Goal: Information Seeking & Learning: Find specific fact

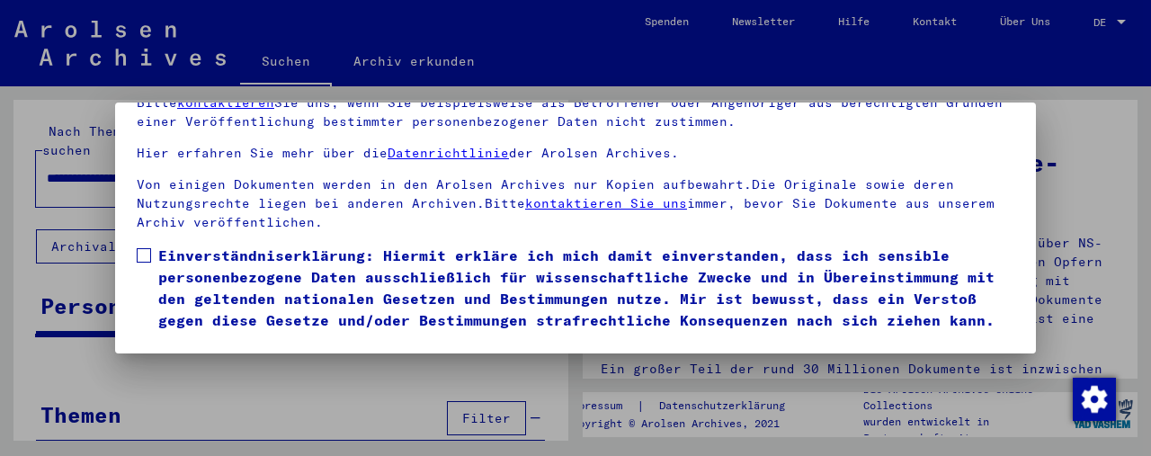
scroll to position [193, 0]
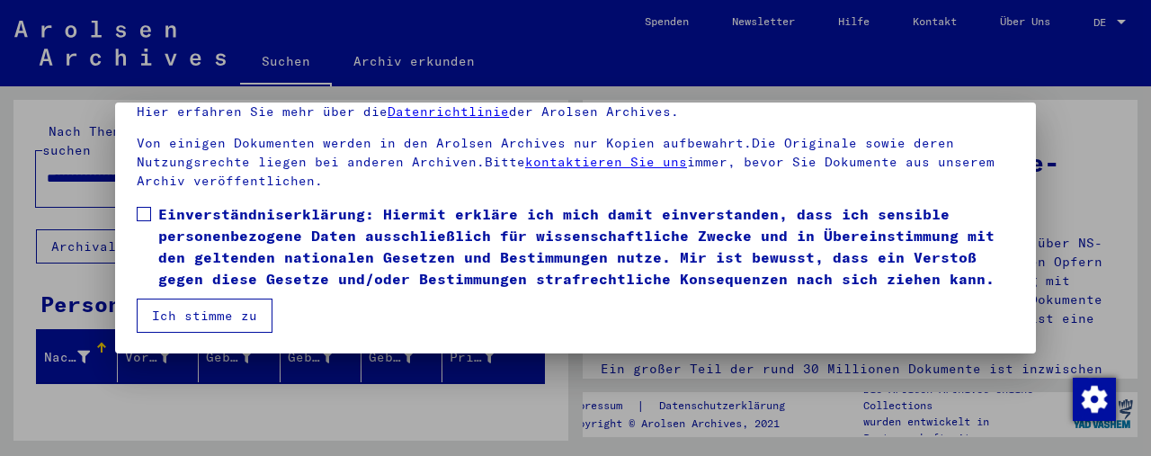
click at [131, 193] on mat-dialog-content "Unsere Nutzungsbedingungen wurden durch den Internationalen Ausschuss als obers…" at bounding box center [575, 184] width 921 height 297
click at [154, 203] on label "Einverständniserklärung: Hiermit erkläre ich mich damit einverstanden, dass ich…" at bounding box center [576, 246] width 878 height 86
click at [203, 331] on button "Ich stimme zu" at bounding box center [205, 316] width 136 height 34
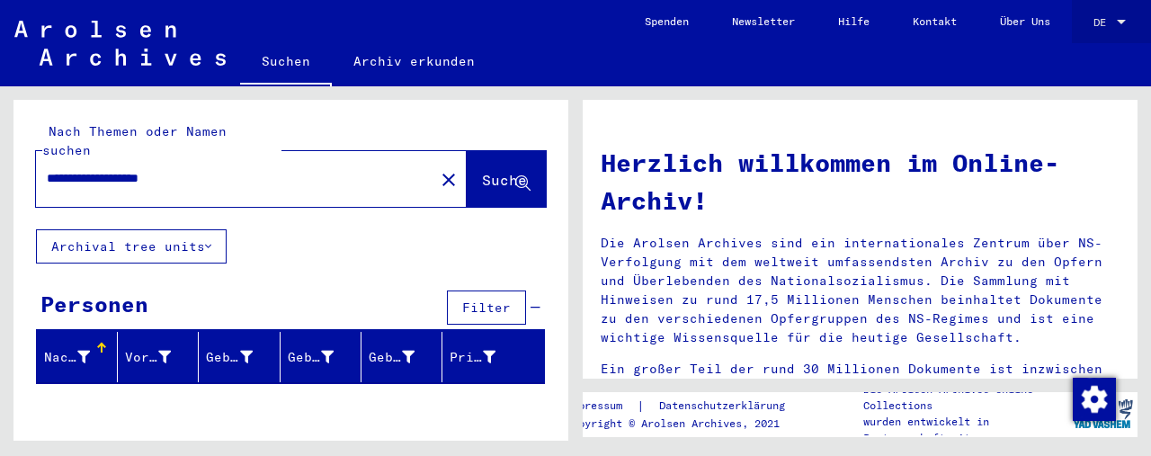
click at [1117, 24] on div at bounding box center [1122, 22] width 16 height 13
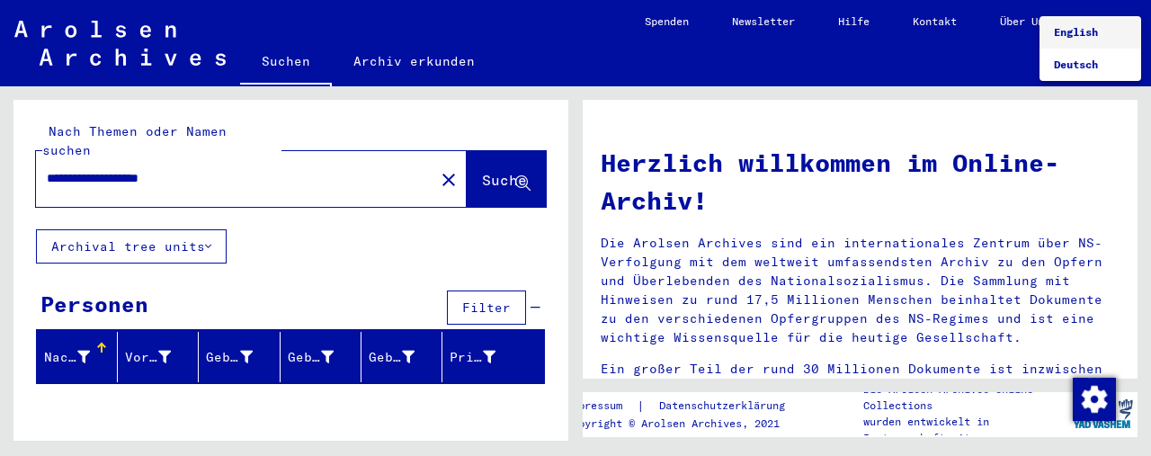
click at [1085, 37] on span "English" at bounding box center [1076, 31] width 44 height 13
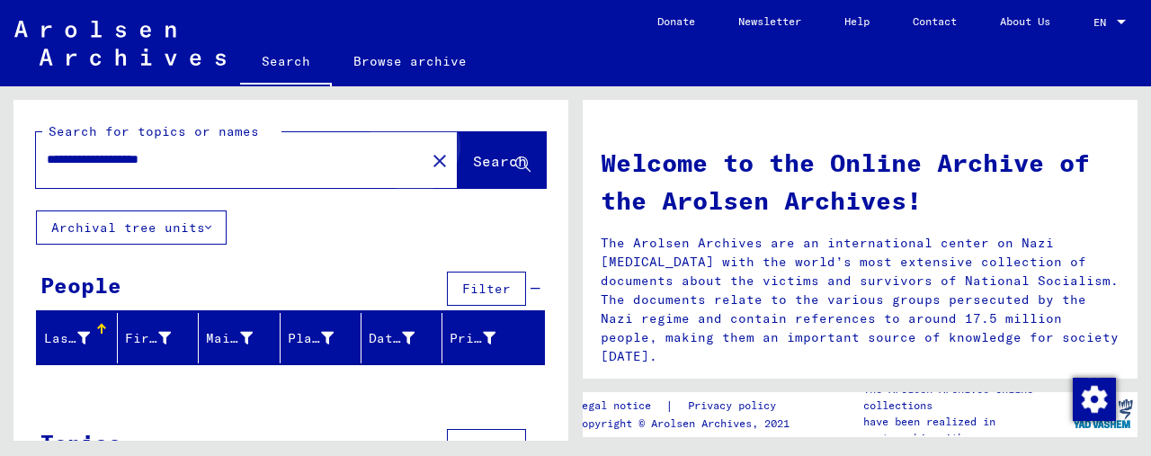
click at [473, 168] on span "Search" at bounding box center [500, 161] width 54 height 18
drag, startPoint x: 158, startPoint y: 166, endPoint x: 204, endPoint y: 166, distance: 45.9
click at [204, 166] on input "**********" at bounding box center [225, 159] width 357 height 19
click at [196, 164] on input "**********" at bounding box center [225, 159] width 357 height 19
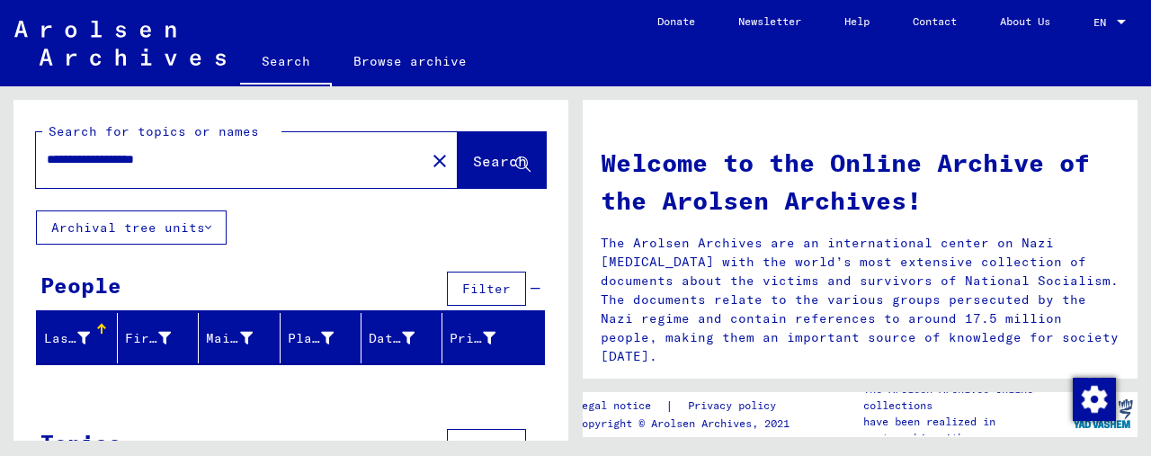
drag, startPoint x: 151, startPoint y: 163, endPoint x: 236, endPoint y: 170, distance: 84.9
click at [236, 170] on div "**********" at bounding box center [220, 159] width 368 height 40
drag, startPoint x: 165, startPoint y: 163, endPoint x: 0, endPoint y: 149, distance: 165.2
click at [0, 149] on div "**********" at bounding box center [288, 263] width 576 height 354
click at [479, 172] on span "Search" at bounding box center [502, 162] width 58 height 19
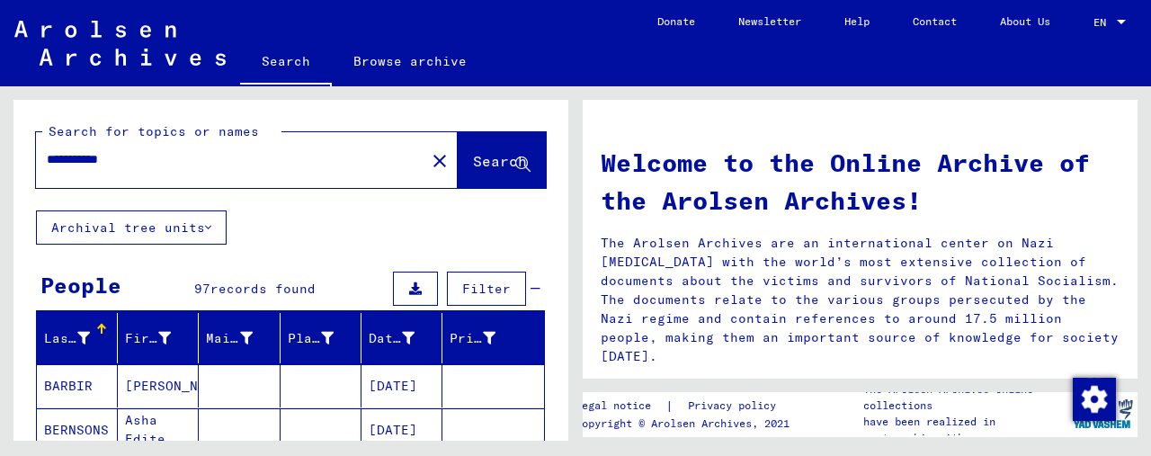
drag, startPoint x: 139, startPoint y: 160, endPoint x: 5, endPoint y: 159, distance: 133.1
click at [5, 159] on div "**********" at bounding box center [288, 263] width 576 height 354
type input "*"
type input "**********"
click at [475, 177] on button "Search" at bounding box center [502, 160] width 88 height 56
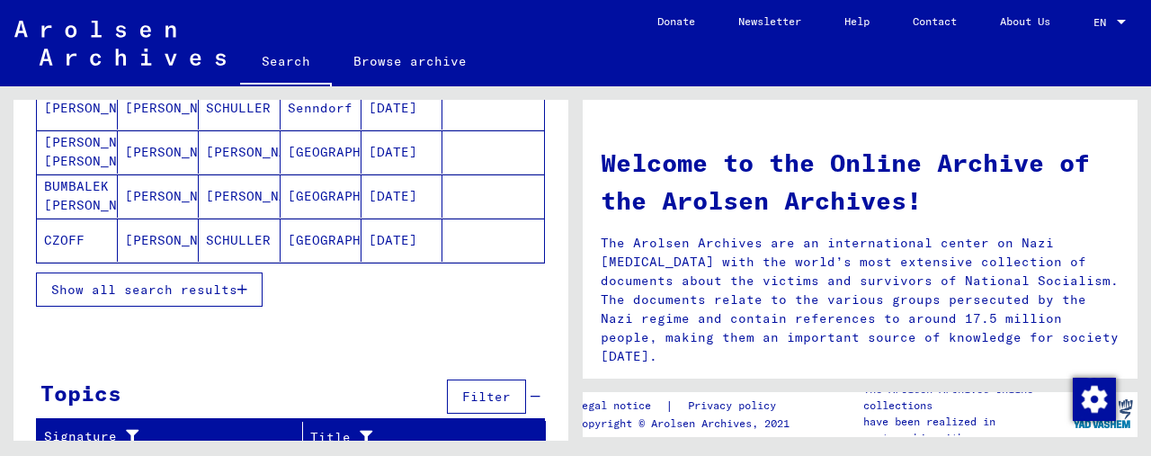
scroll to position [329, 0]
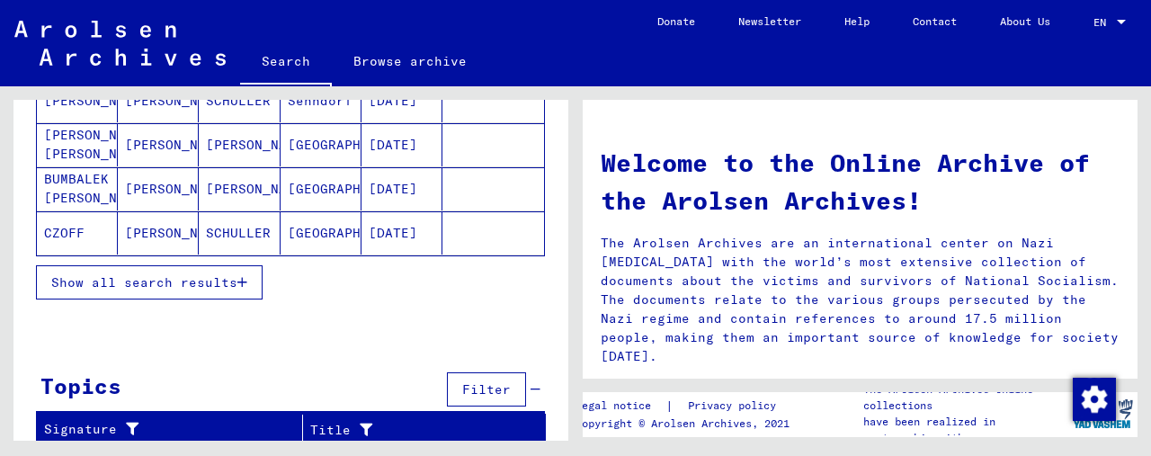
click at [255, 282] on button "Show all search results" at bounding box center [149, 282] width 227 height 34
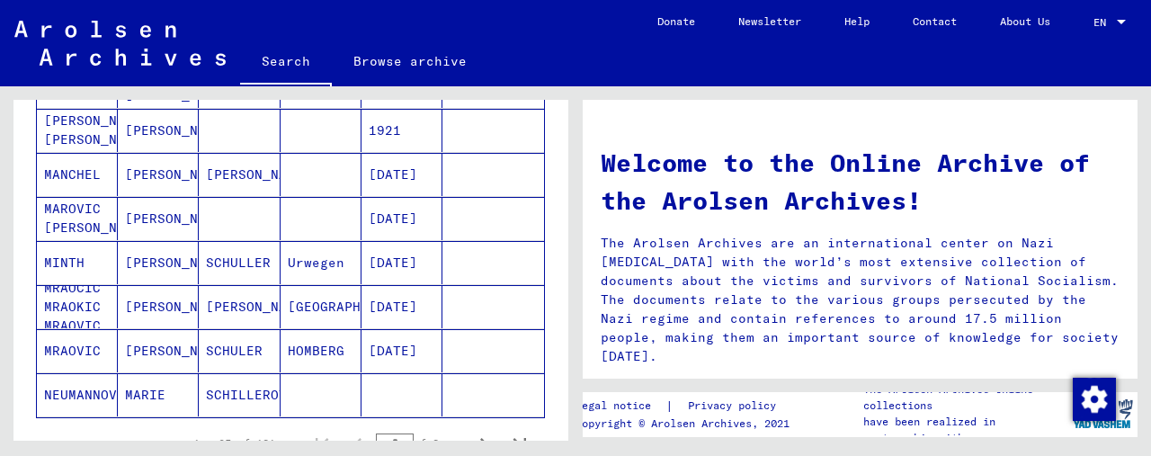
scroll to position [1139, 0]
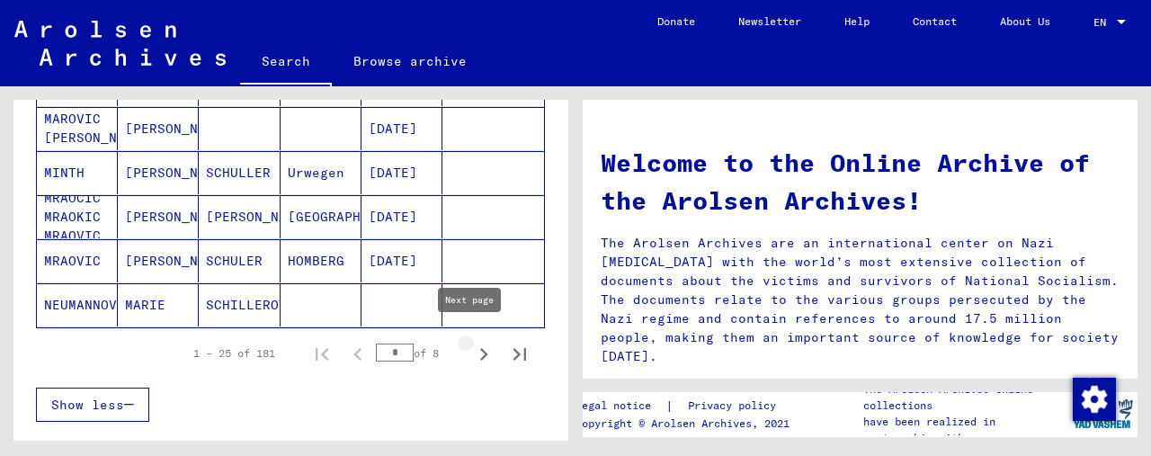
click at [471, 348] on icon "Next page" at bounding box center [483, 354] width 25 height 25
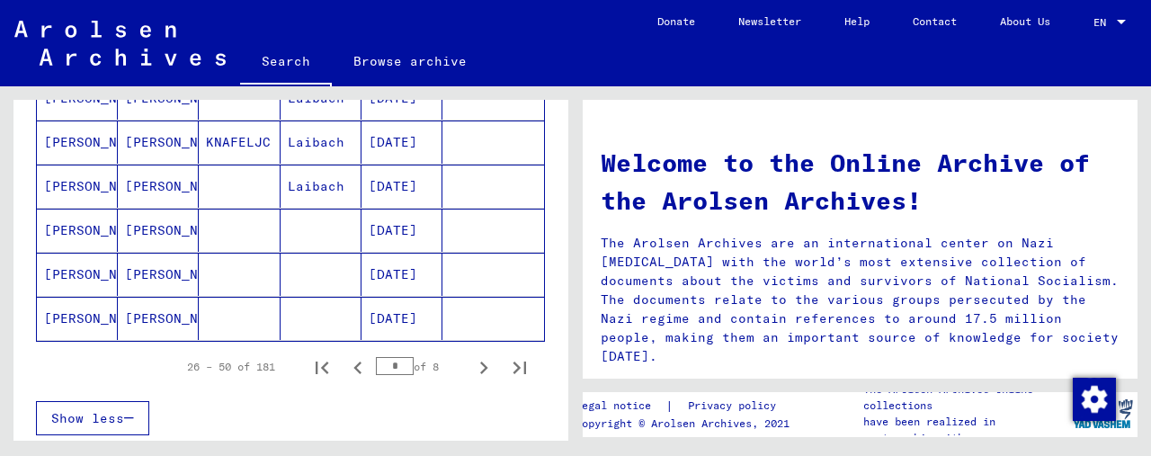
scroll to position [1229, 0]
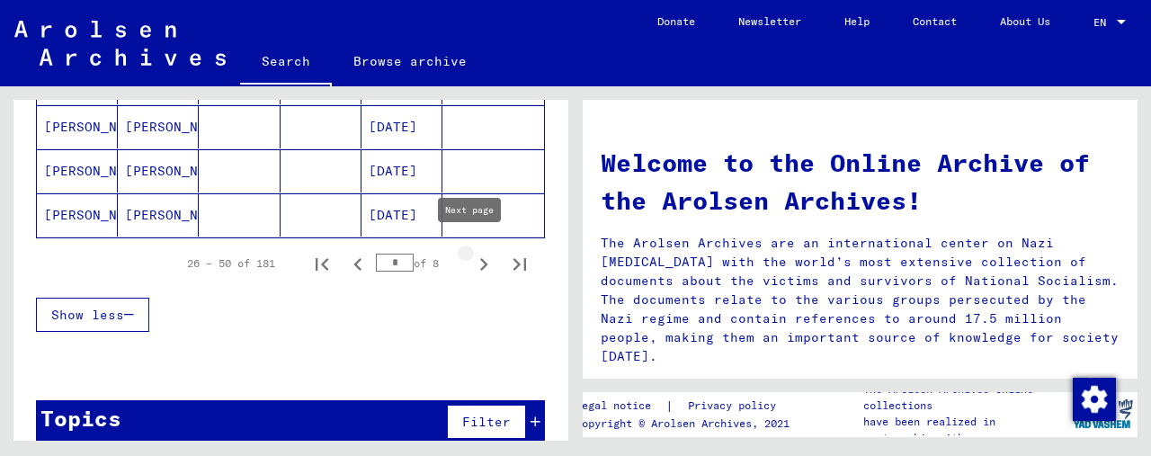
click at [480, 258] on icon "Next page" at bounding box center [484, 264] width 8 height 13
type input "*"
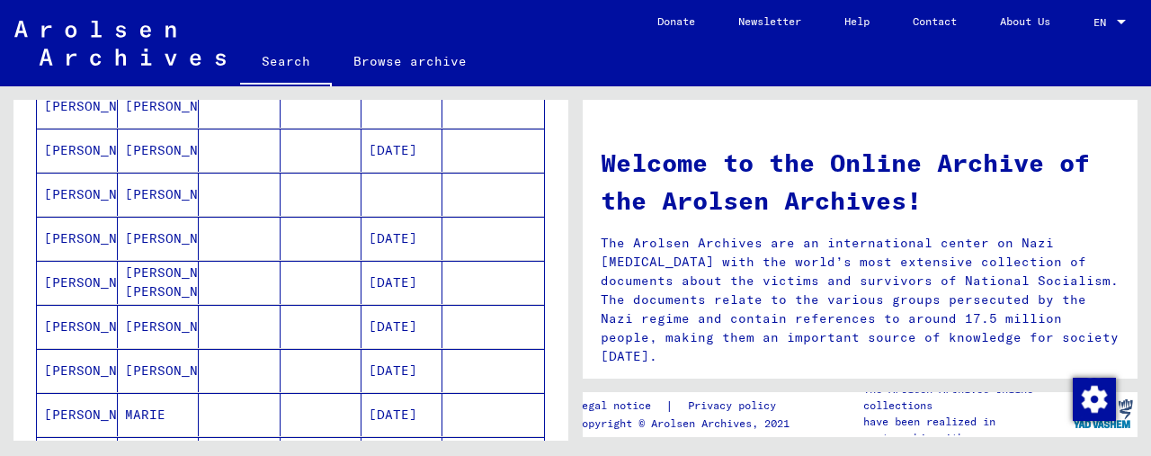
scroll to position [869, 0]
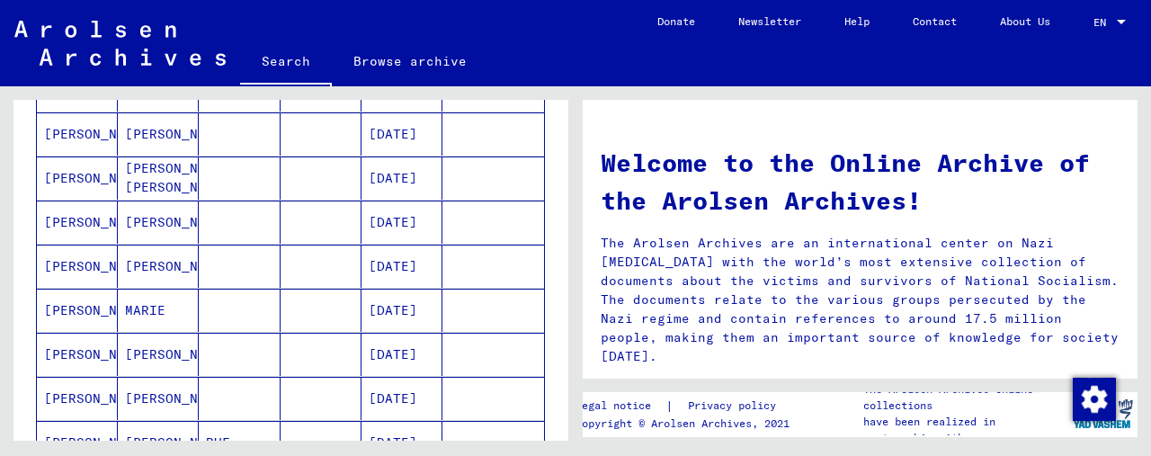
click at [385, 168] on mat-cell "[DATE]" at bounding box center [402, 178] width 81 height 43
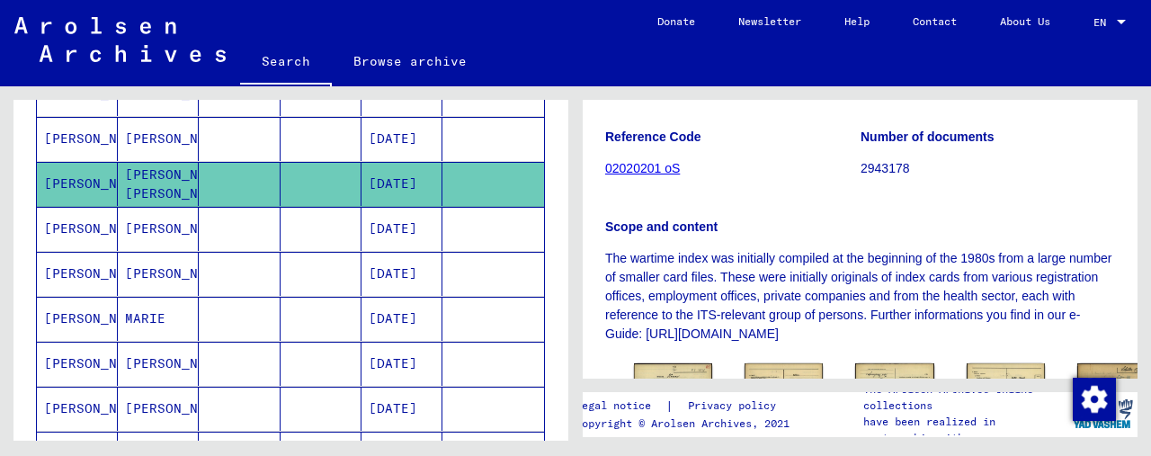
scroll to position [270, 0]
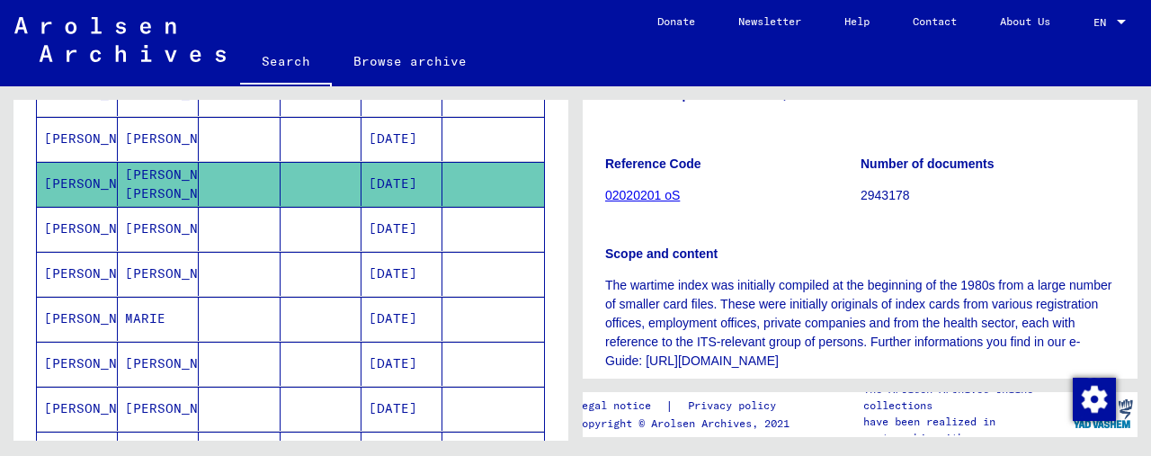
click at [646, 197] on link "02020201 oS" at bounding box center [642, 195] width 75 height 14
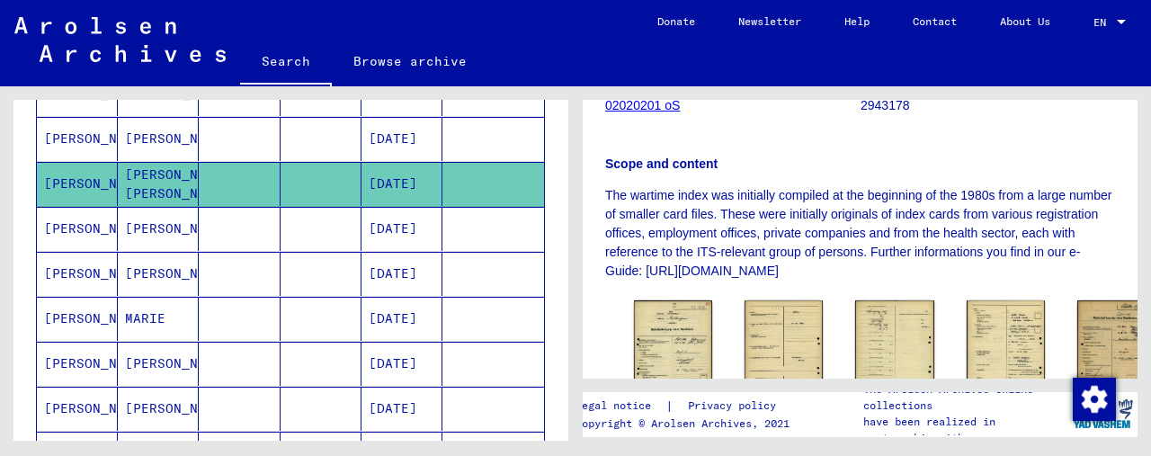
scroll to position [0, 0]
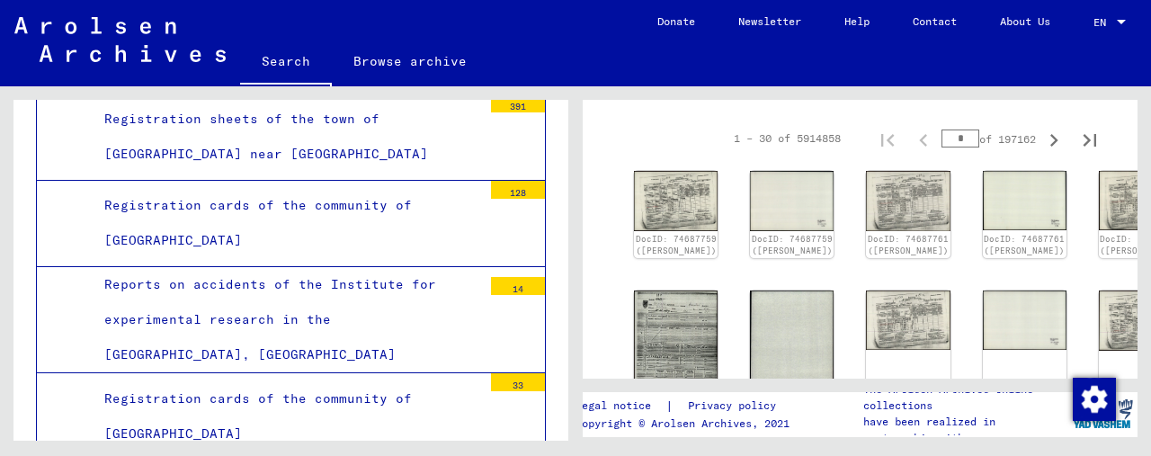
scroll to position [900, 0]
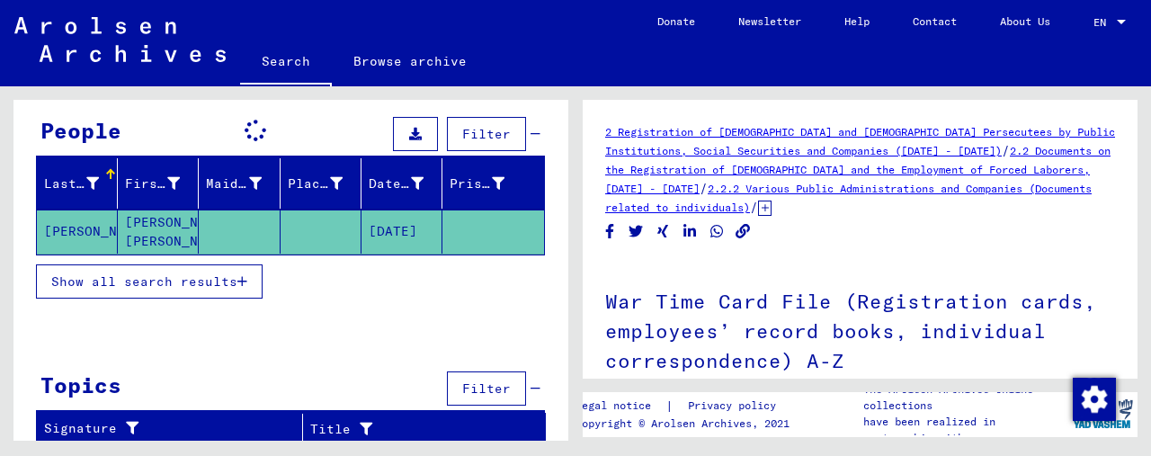
scroll to position [155, 0]
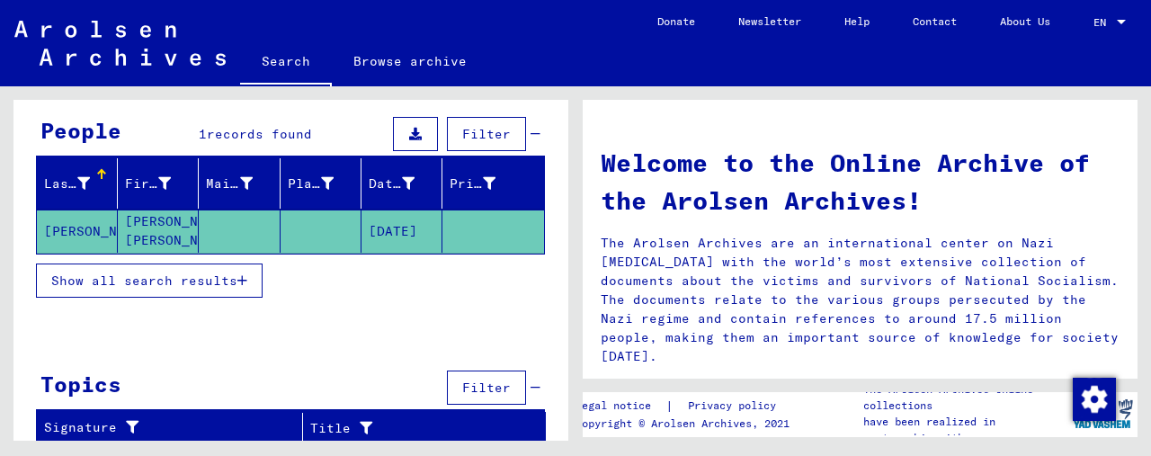
type input "**********"
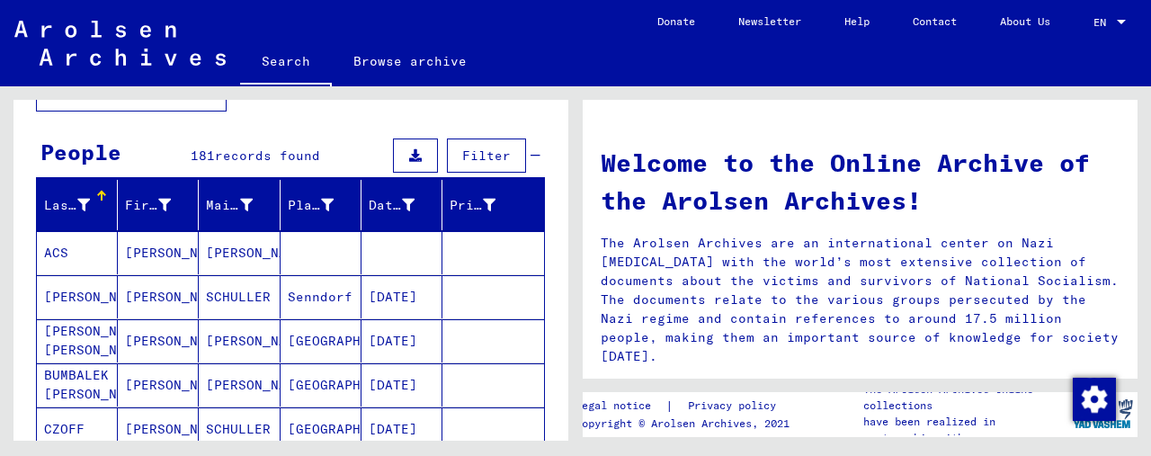
scroll to position [329, 0]
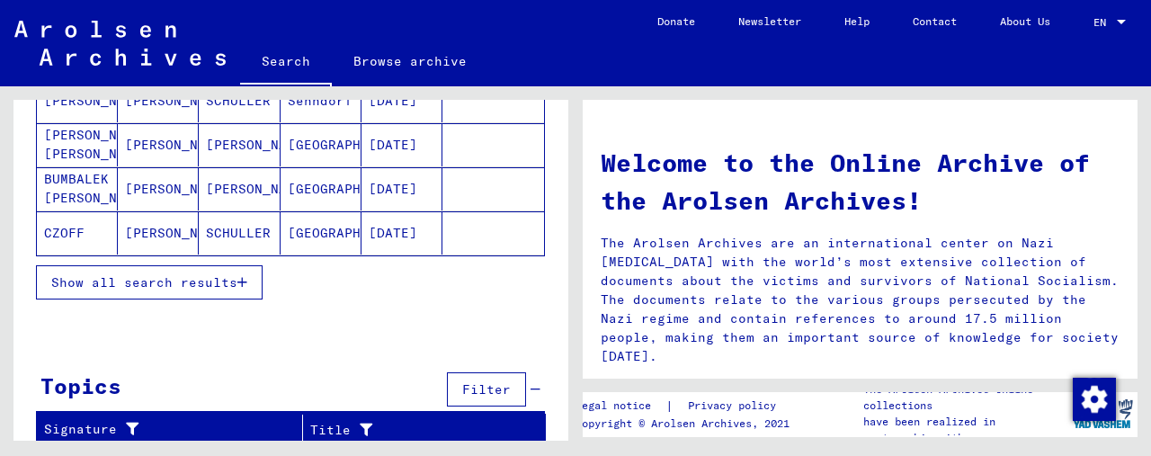
click at [225, 274] on span "Show all search results" at bounding box center [144, 282] width 186 height 16
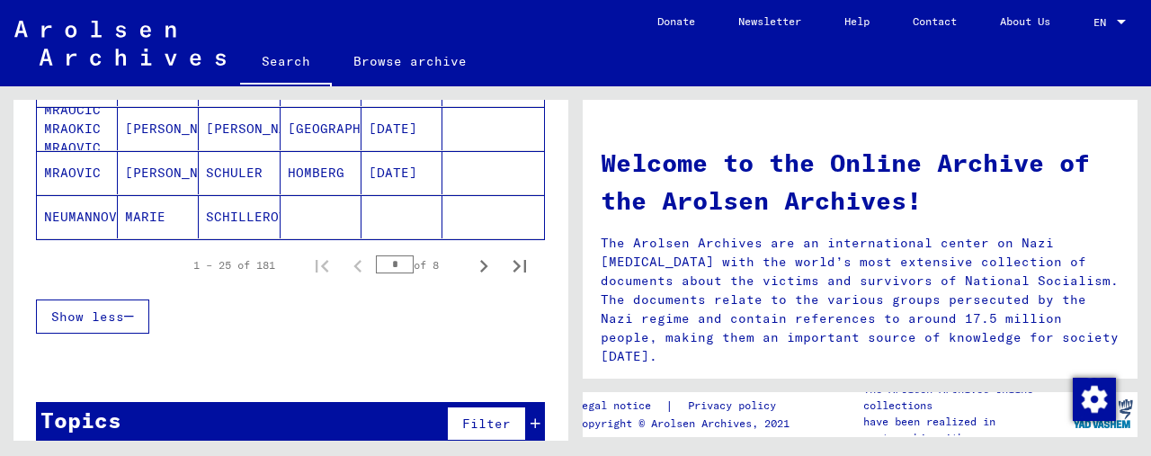
scroll to position [1241, 0]
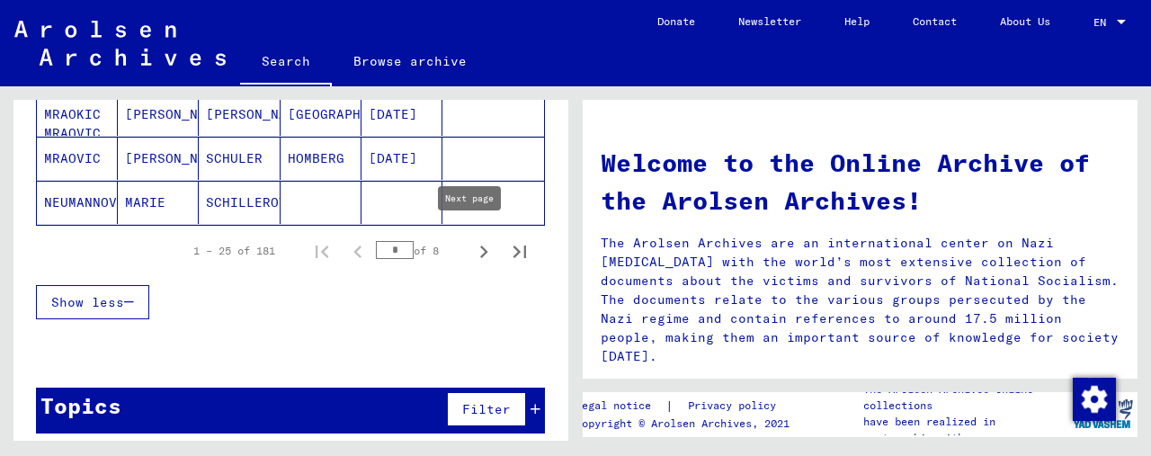
click at [471, 239] on icon "Next page" at bounding box center [483, 251] width 25 height 25
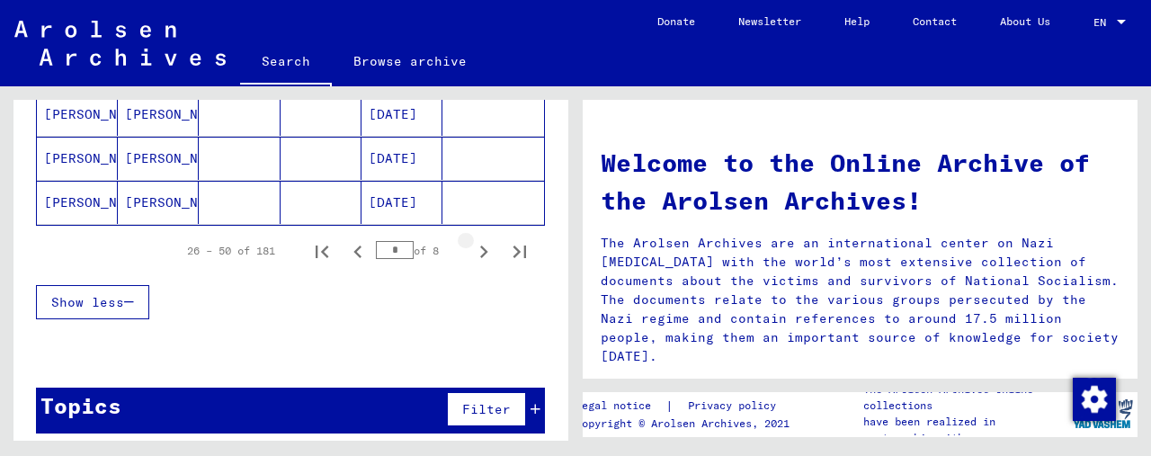
click at [471, 239] on icon "Next page" at bounding box center [483, 251] width 25 height 25
click at [471, 246] on icon "Next page" at bounding box center [483, 251] width 25 height 25
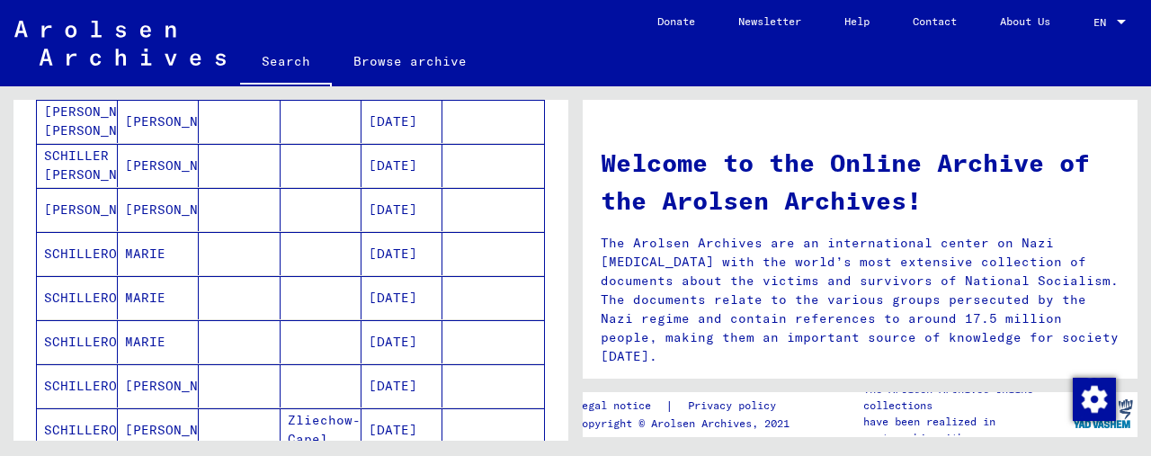
scroll to position [432, 0]
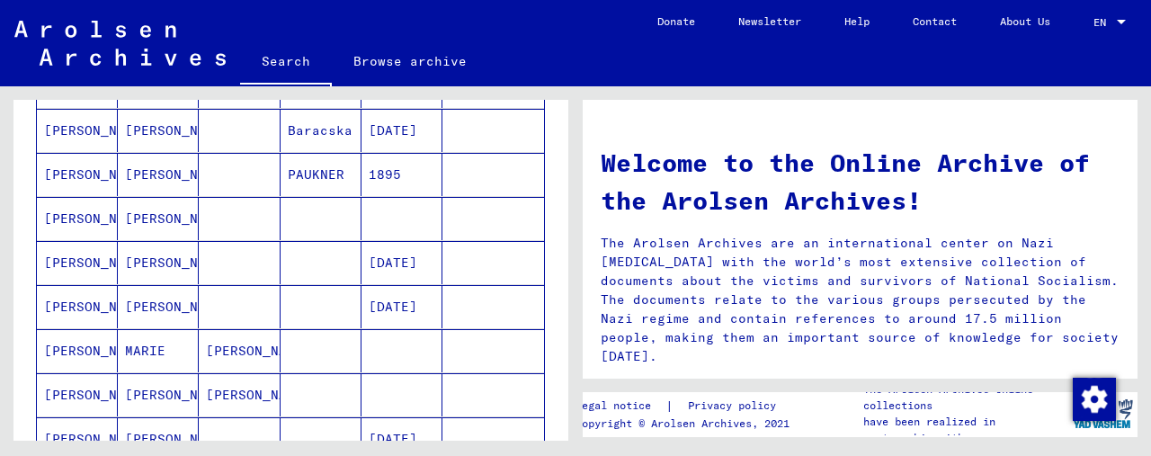
click at [96, 297] on mat-cell "[PERSON_NAME]" at bounding box center [77, 306] width 81 height 43
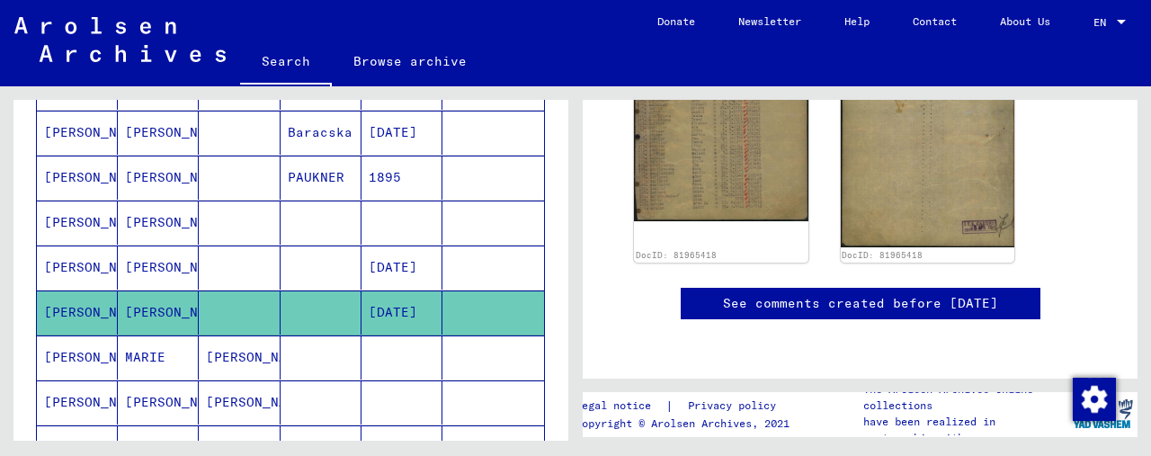
scroll to position [450, 0]
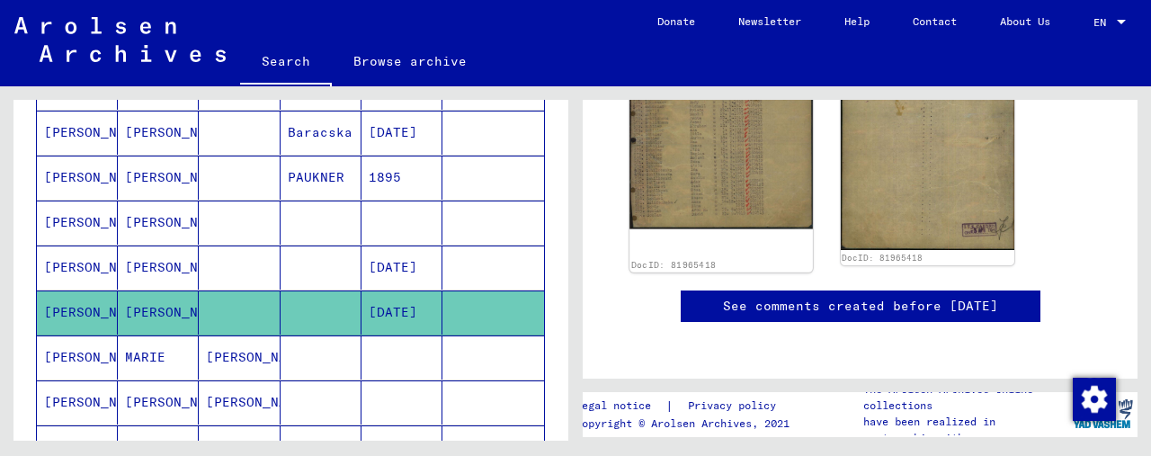
click at [754, 136] on img at bounding box center [721, 102] width 183 height 253
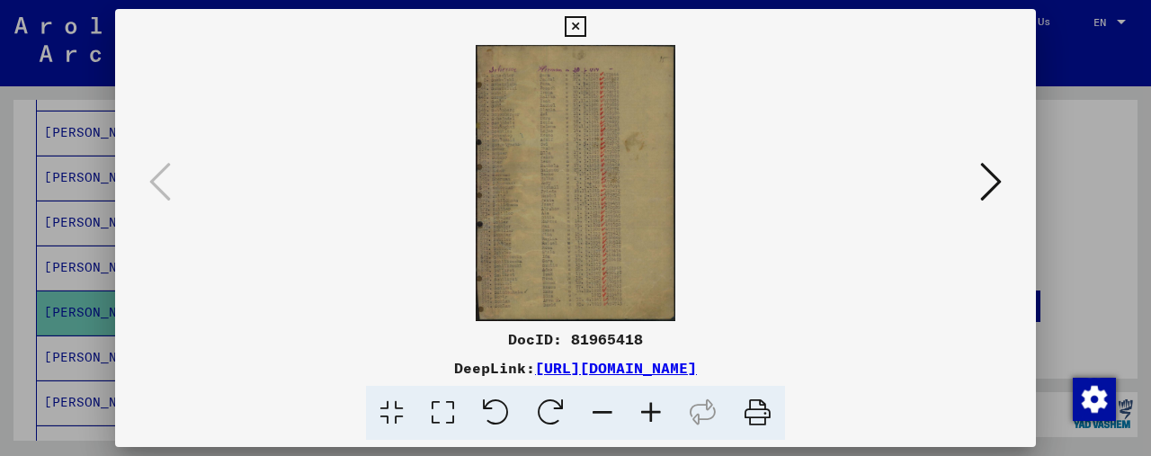
click at [649, 420] on icon at bounding box center [651, 413] width 49 height 55
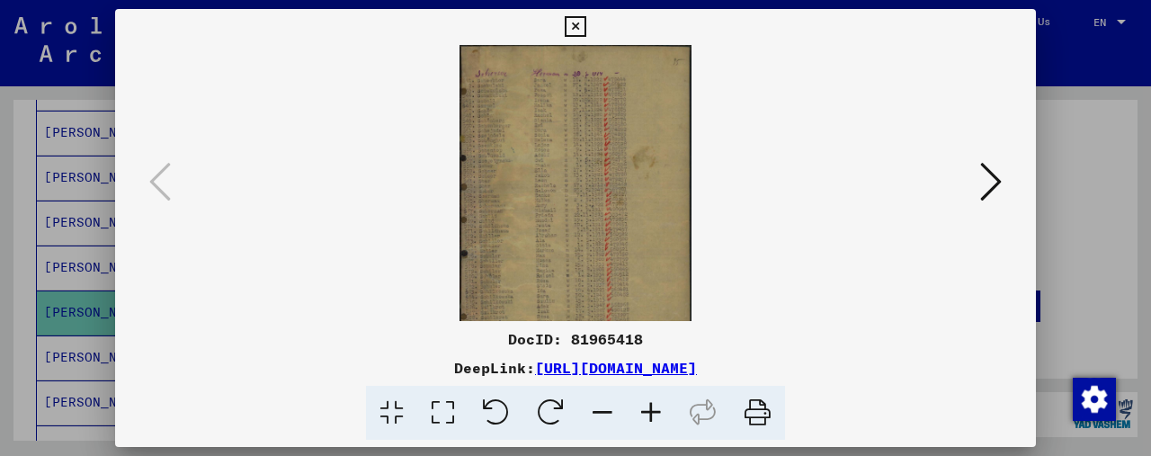
click at [649, 420] on icon at bounding box center [651, 413] width 49 height 55
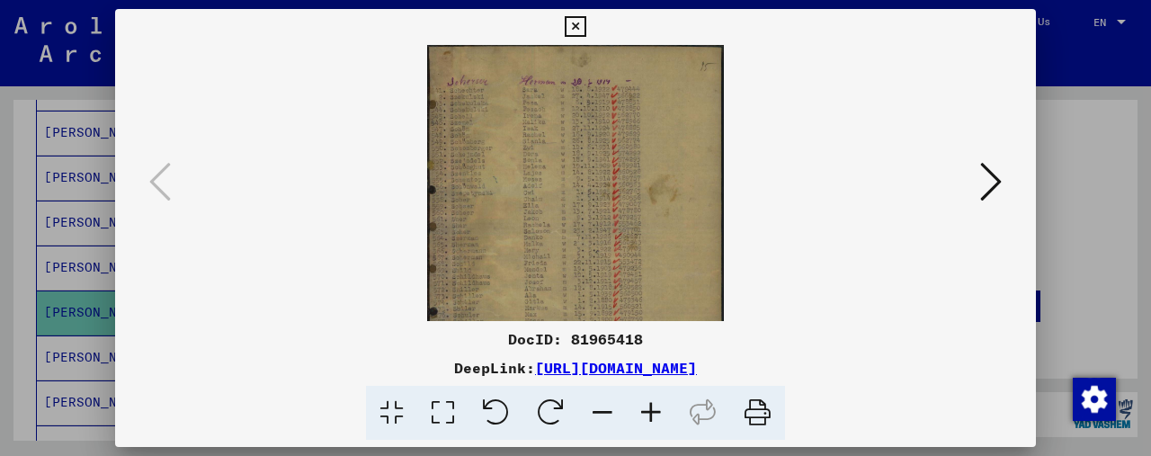
click at [649, 420] on icon at bounding box center [651, 413] width 49 height 55
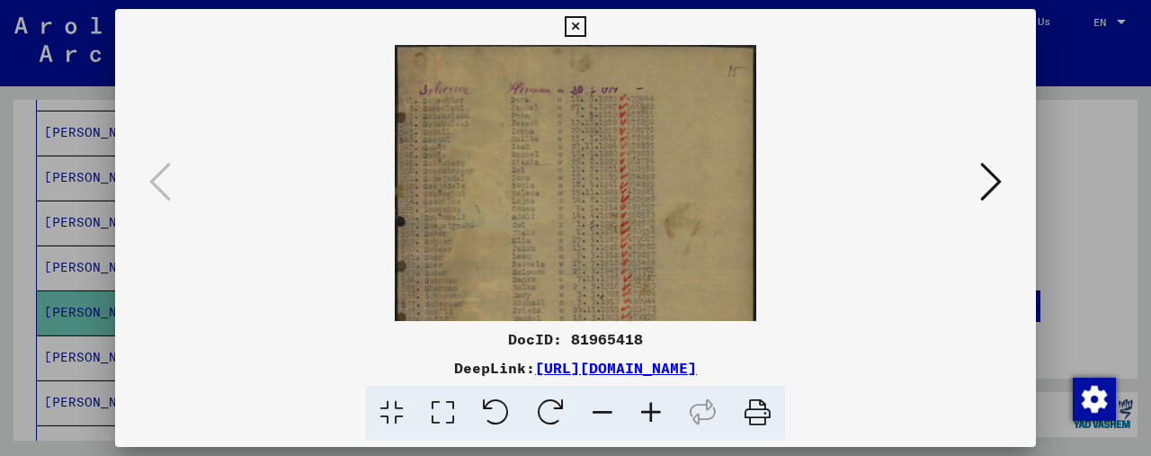
click at [649, 420] on icon at bounding box center [651, 413] width 49 height 55
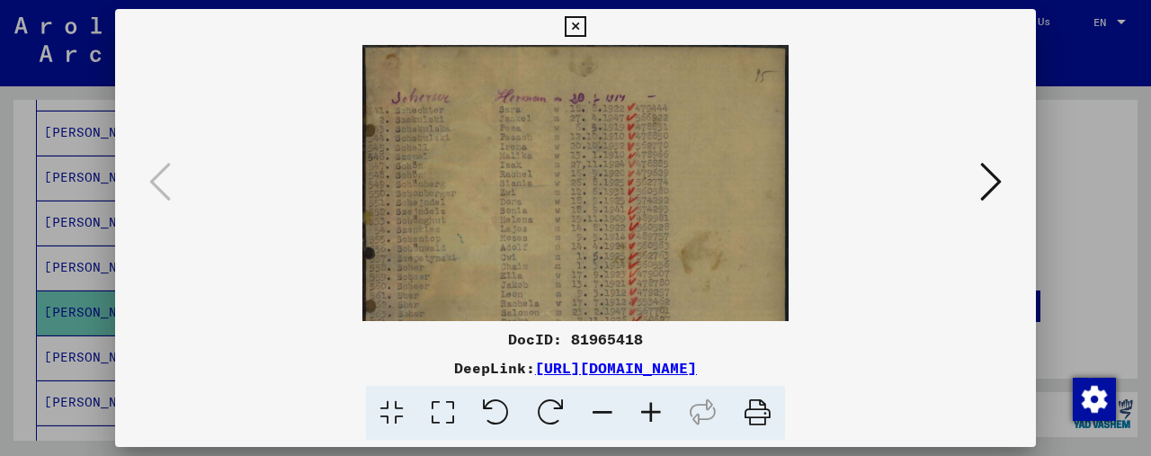
click at [649, 420] on icon at bounding box center [651, 413] width 49 height 55
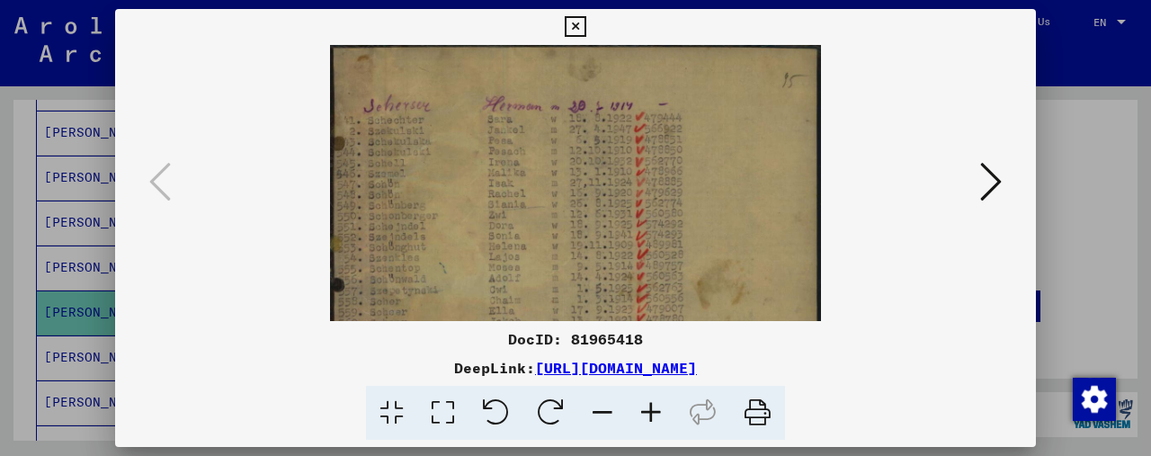
click at [649, 420] on icon at bounding box center [651, 413] width 49 height 55
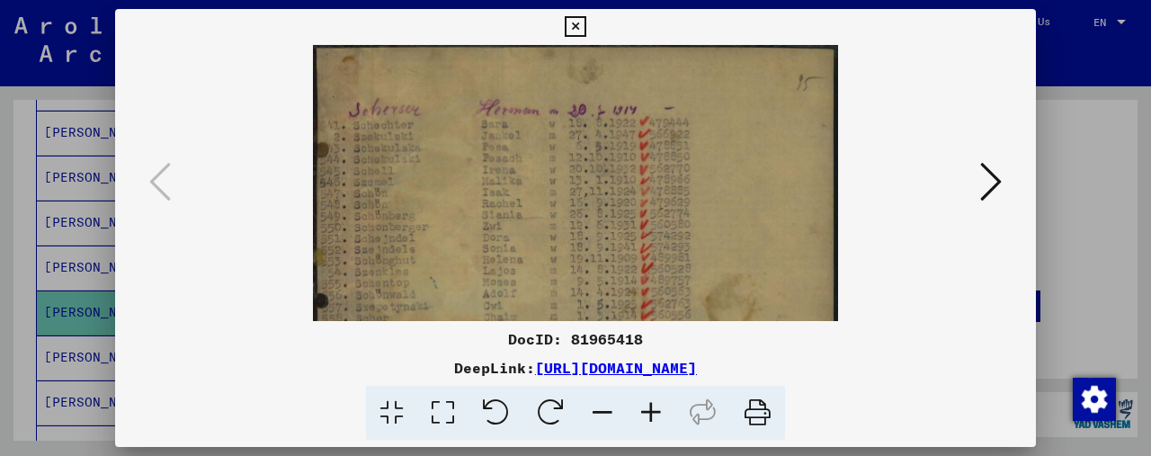
click at [649, 420] on icon at bounding box center [651, 413] width 49 height 55
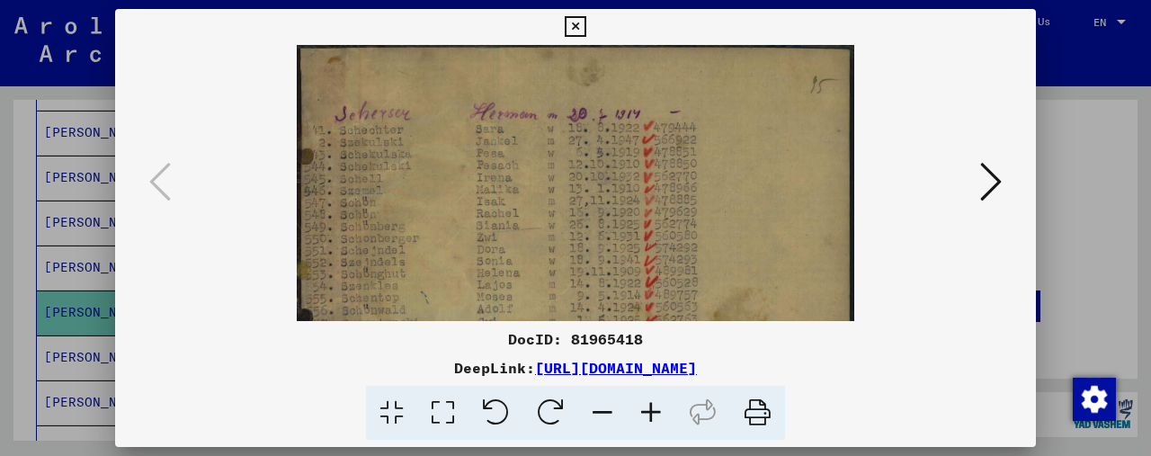
click at [649, 420] on icon at bounding box center [651, 413] width 49 height 55
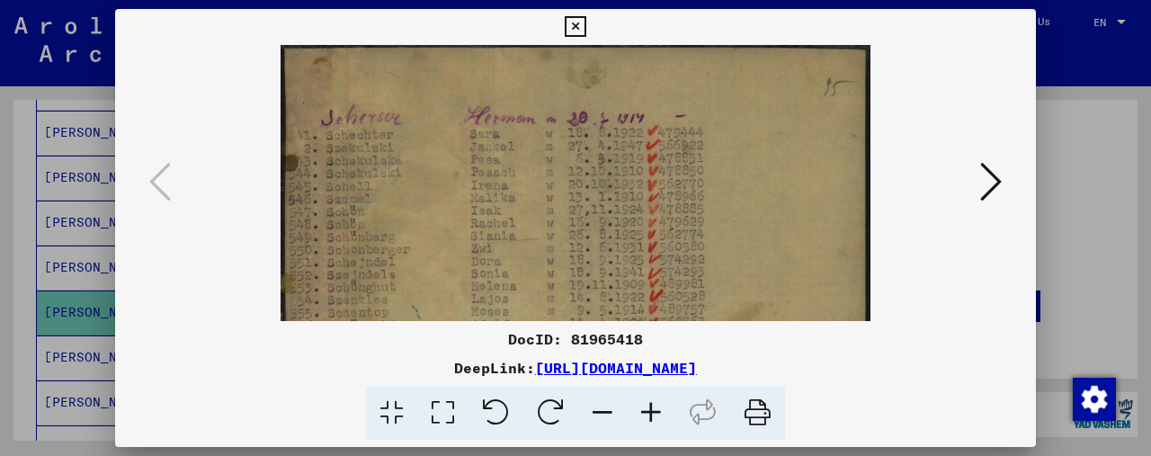
click at [649, 420] on icon at bounding box center [651, 413] width 49 height 55
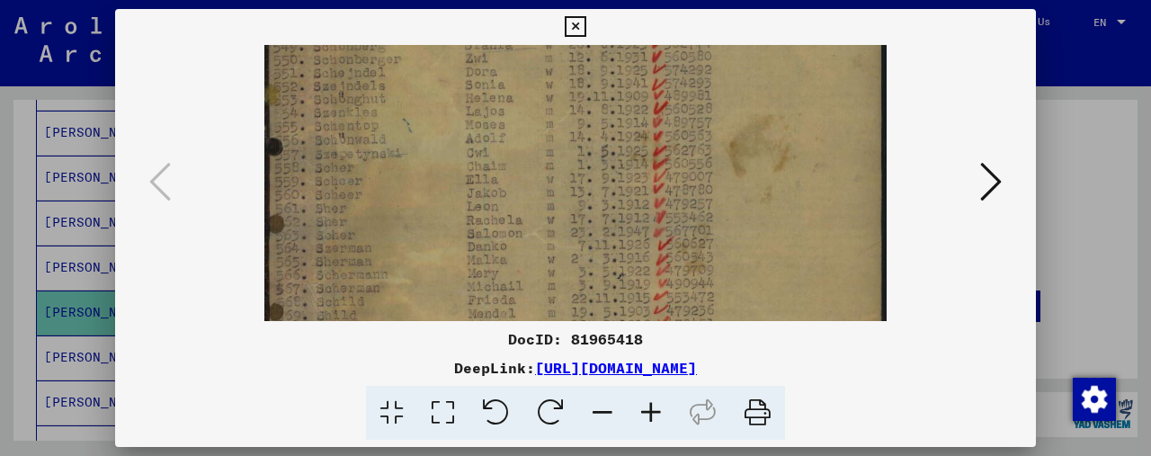
drag, startPoint x: 739, startPoint y: 184, endPoint x: 747, endPoint y: 17, distance: 166.6
click at [747, 17] on div "DocID: 81965418 DeepLink: [URL][DOMAIN_NAME]" at bounding box center [575, 225] width 921 height 432
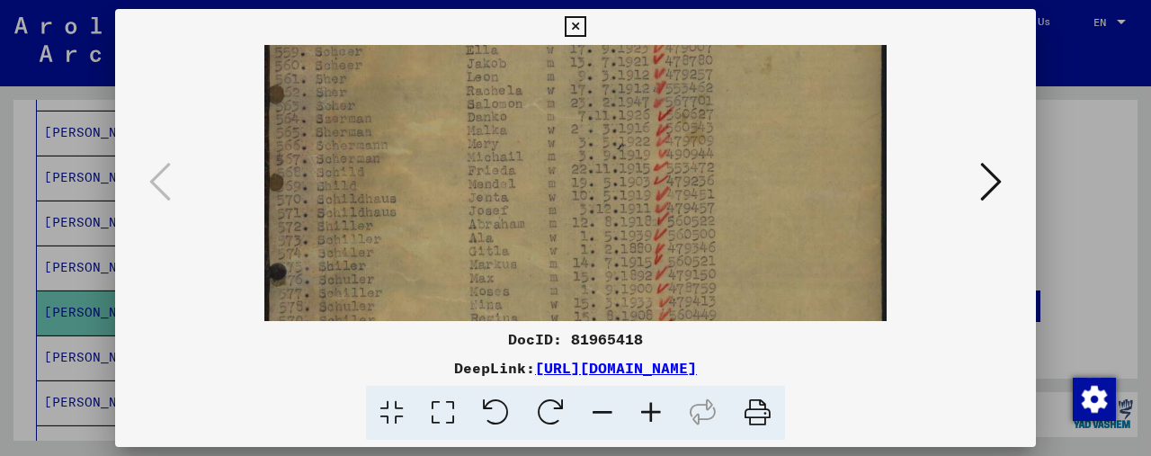
scroll to position [335, 0]
drag, startPoint x: 676, startPoint y: 257, endPoint x: 671, endPoint y: 130, distance: 127.0
click at [671, 130] on img at bounding box center [575, 140] width 622 height 861
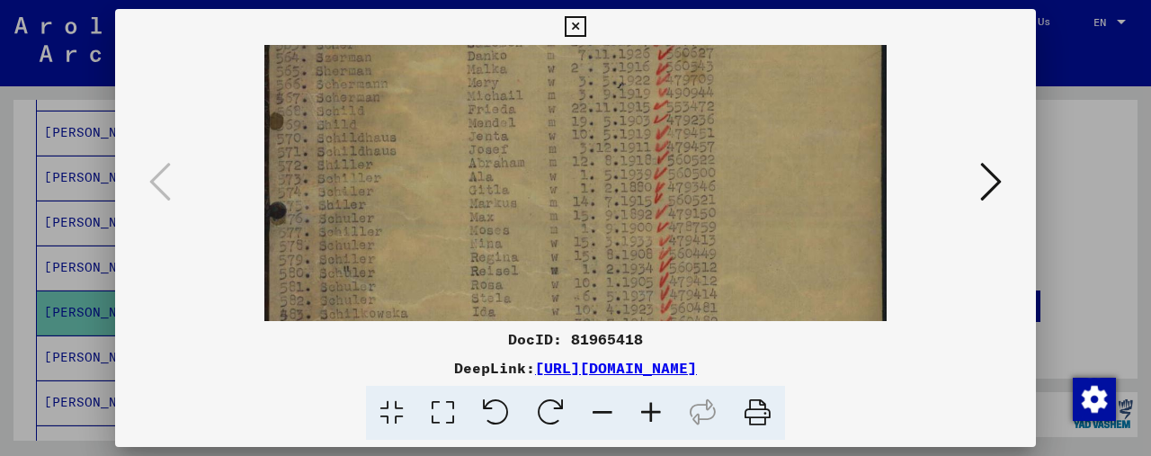
scroll to position [393, 0]
drag, startPoint x: 531, startPoint y: 284, endPoint x: 531, endPoint y: 229, distance: 54.9
click at [531, 229] on img at bounding box center [575, 82] width 622 height 861
click at [560, 232] on img at bounding box center [575, 82] width 622 height 861
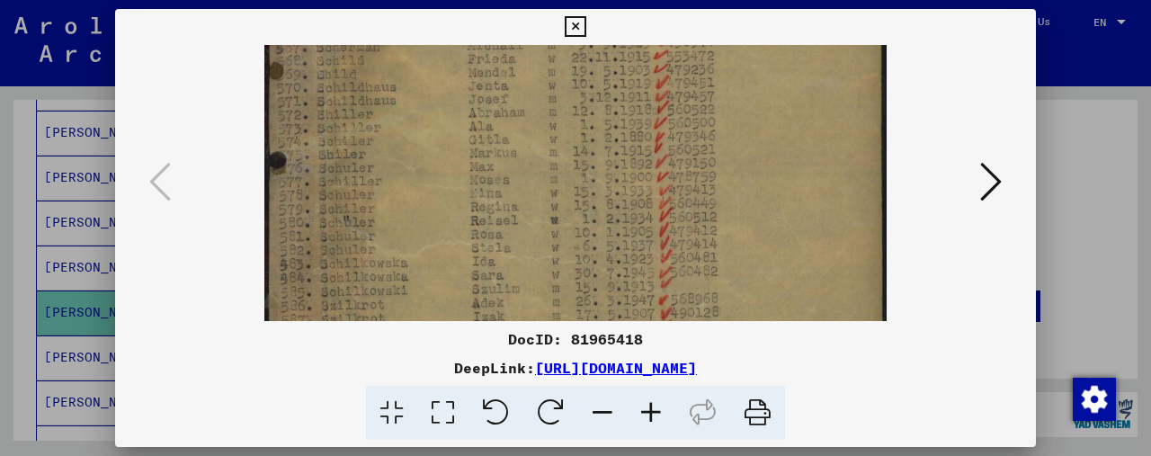
scroll to position [444, 0]
drag, startPoint x: 501, startPoint y: 255, endPoint x: 513, endPoint y: 208, distance: 49.1
click at [513, 208] on img at bounding box center [575, 31] width 622 height 861
click at [1002, 183] on button at bounding box center [991, 182] width 32 height 51
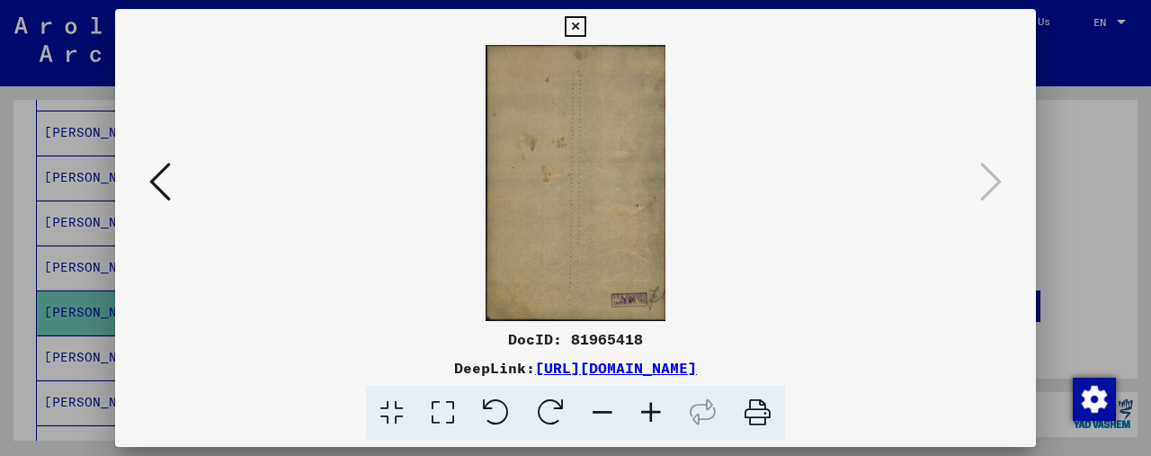
scroll to position [0, 0]
click at [578, 28] on icon at bounding box center [575, 27] width 21 height 22
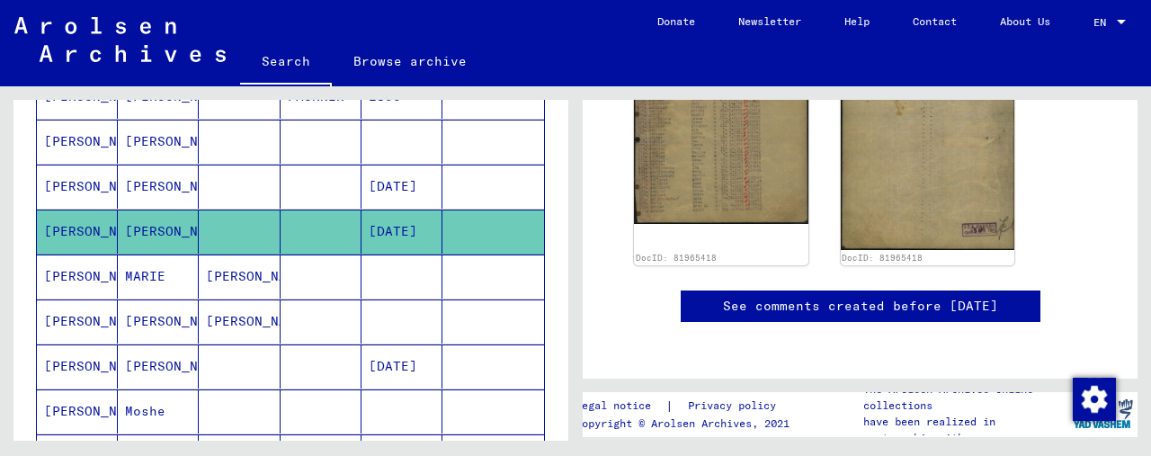
scroll to position [613, 0]
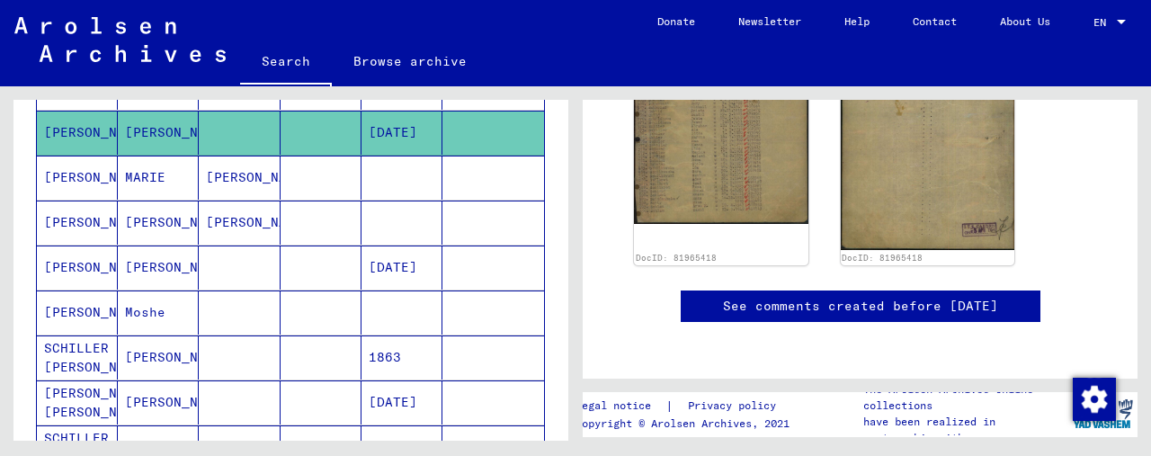
click at [68, 297] on mat-cell "[PERSON_NAME]" at bounding box center [77, 313] width 81 height 44
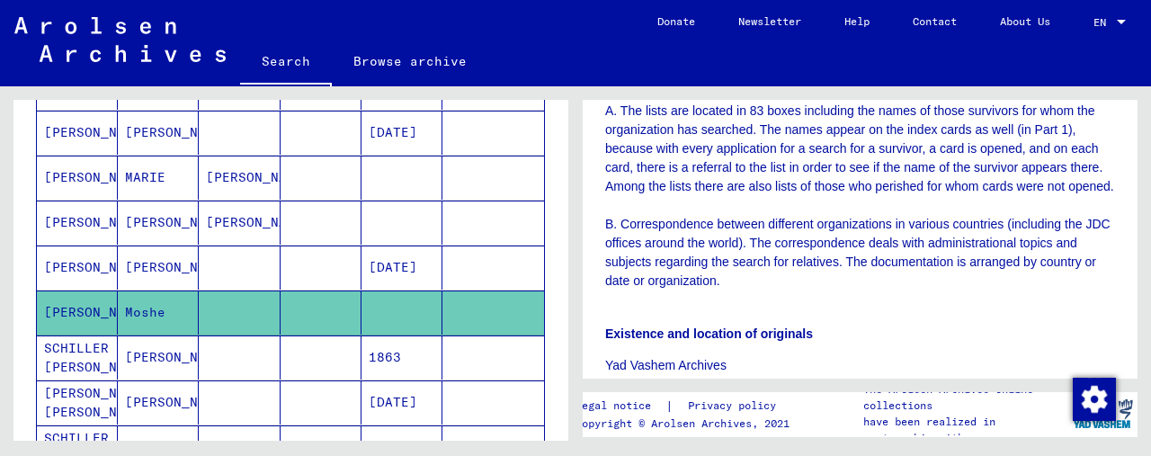
scroll to position [990, 0]
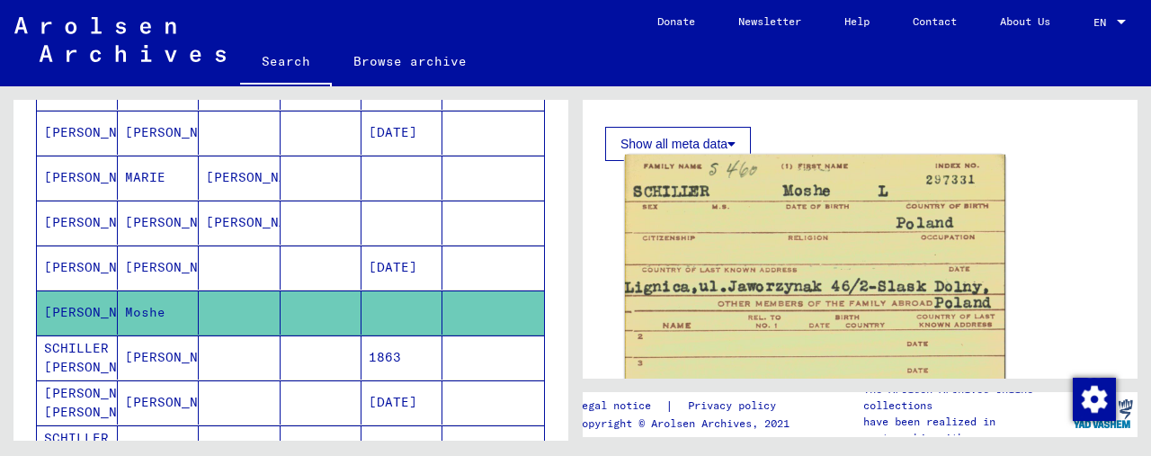
click at [814, 267] on img at bounding box center [815, 435] width 381 height 561
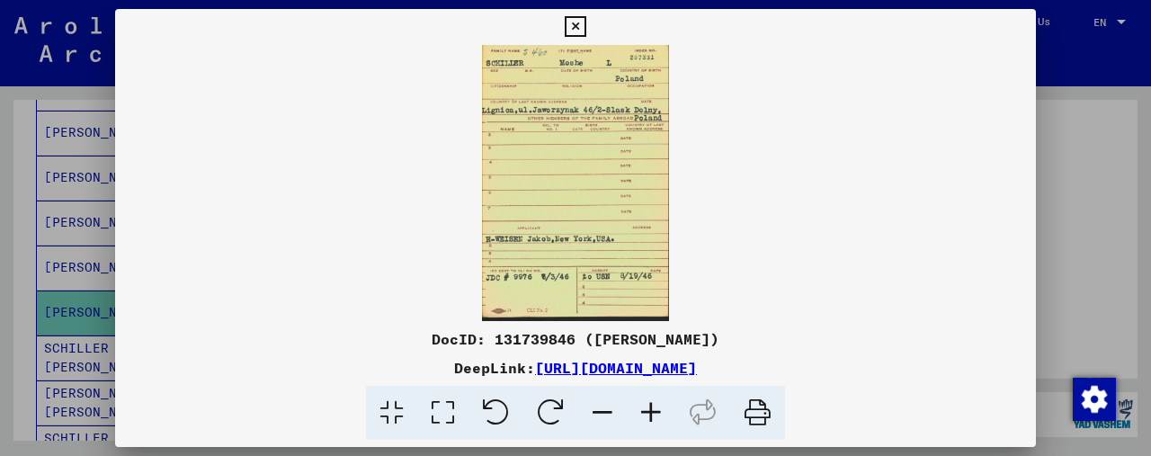
click at [649, 411] on icon at bounding box center [651, 413] width 49 height 55
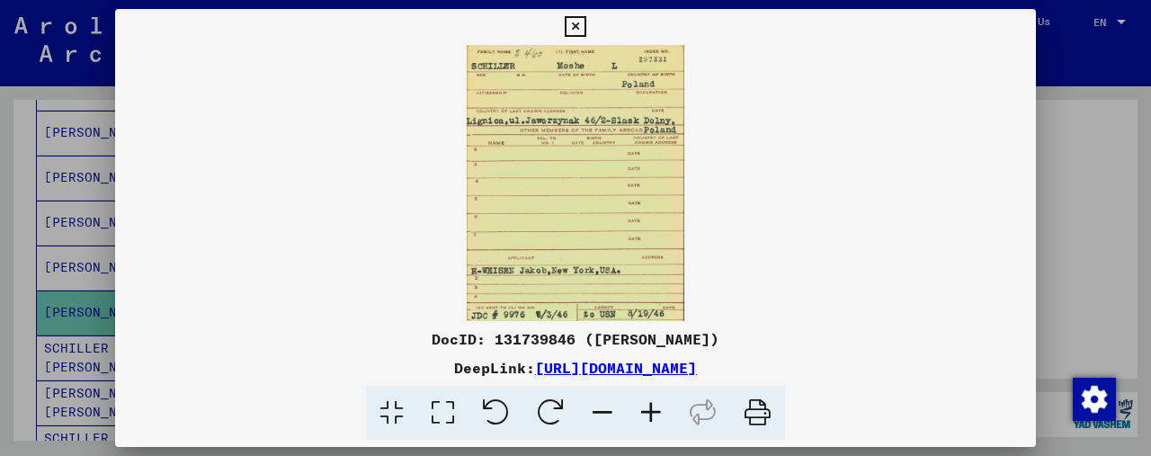
click at [649, 411] on icon at bounding box center [651, 413] width 49 height 55
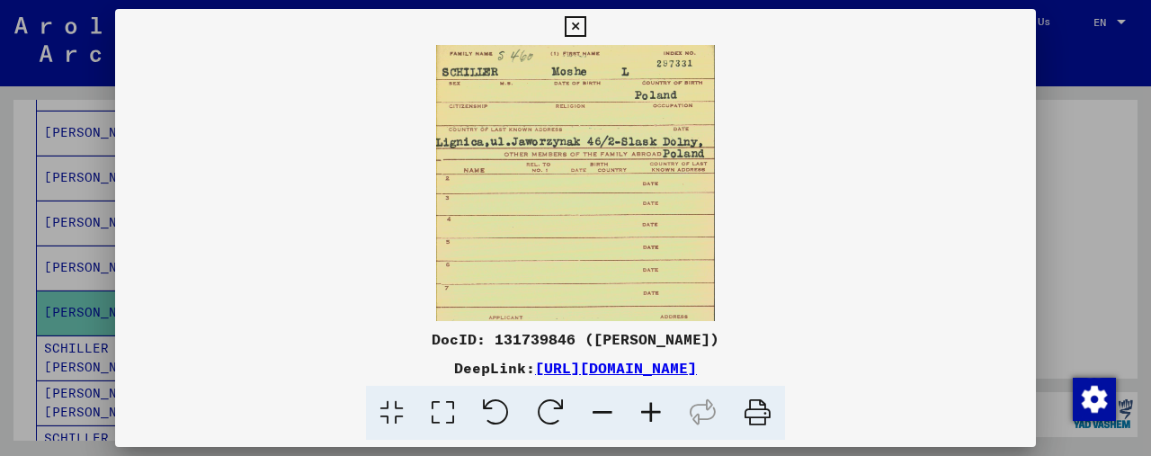
click at [649, 411] on icon at bounding box center [651, 413] width 49 height 55
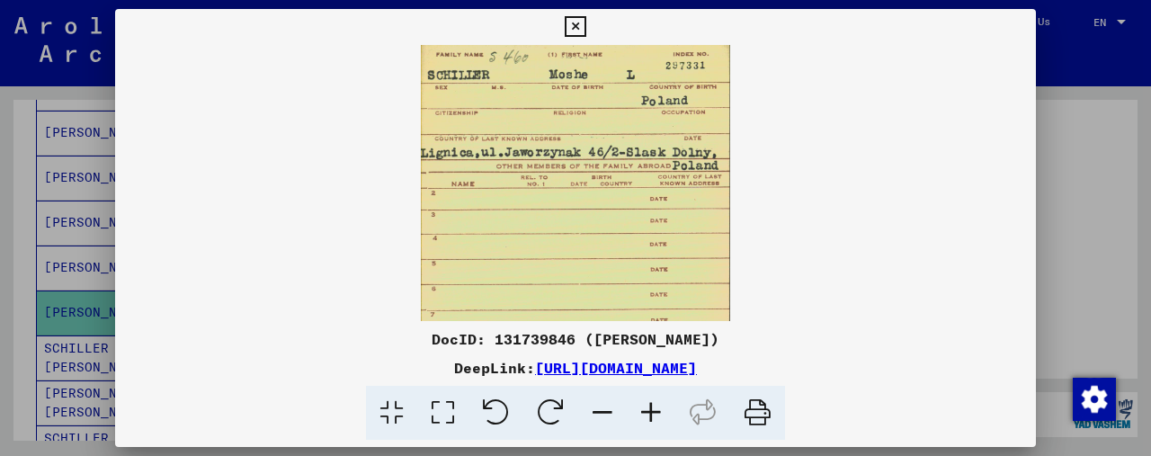
click at [649, 411] on icon at bounding box center [651, 413] width 49 height 55
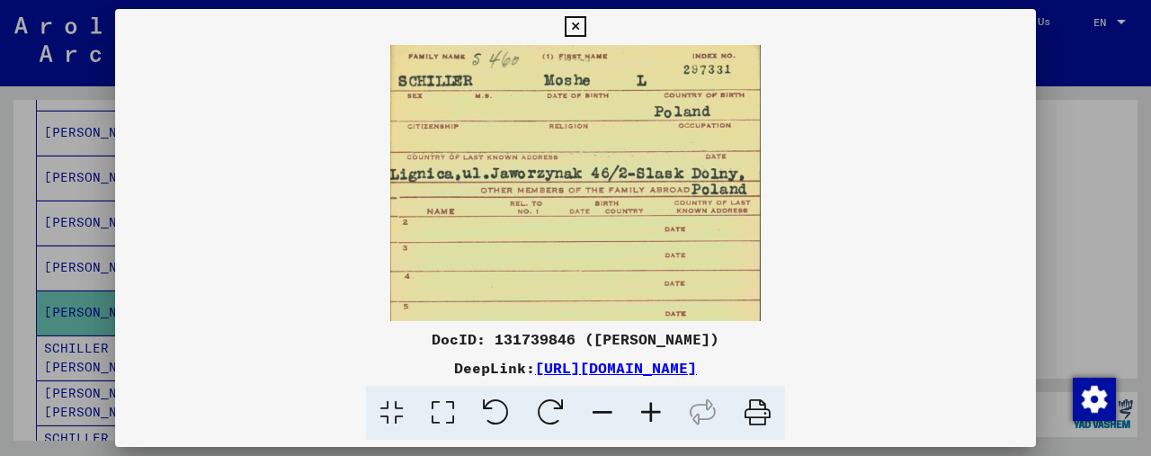
click at [649, 411] on icon at bounding box center [651, 413] width 49 height 55
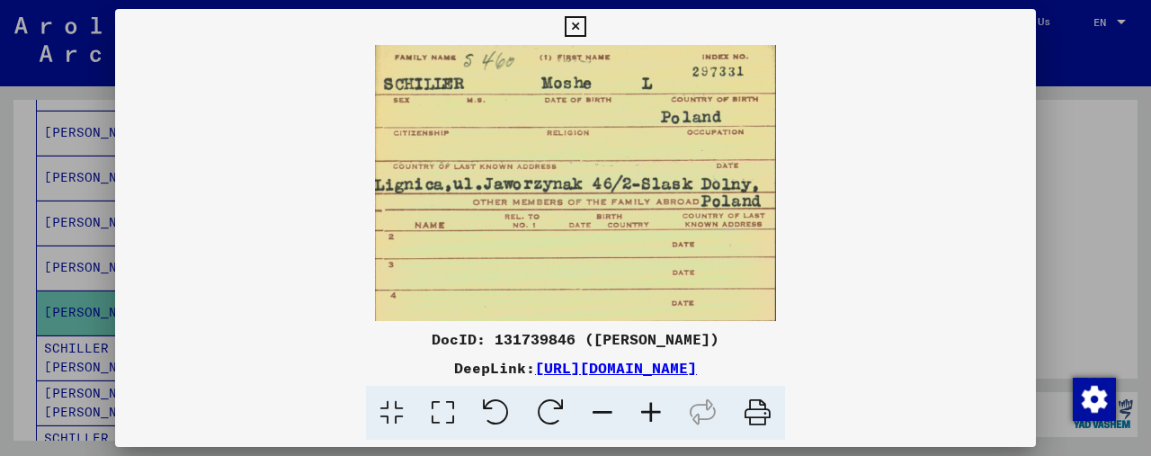
click at [649, 411] on icon at bounding box center [651, 413] width 49 height 55
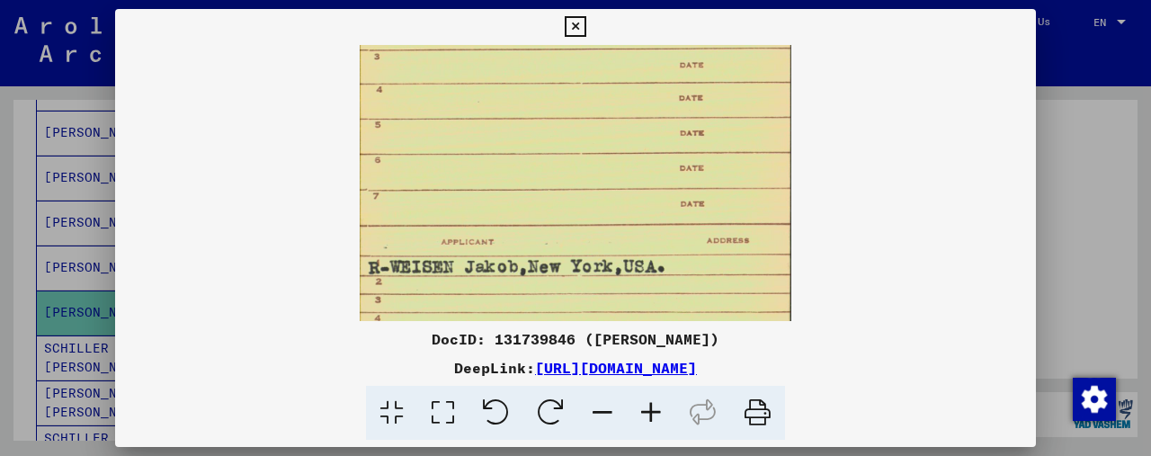
drag, startPoint x: 679, startPoint y: 279, endPoint x: 707, endPoint y: 55, distance: 225.7
click at [707, 55] on img at bounding box center [576, 138] width 432 height 636
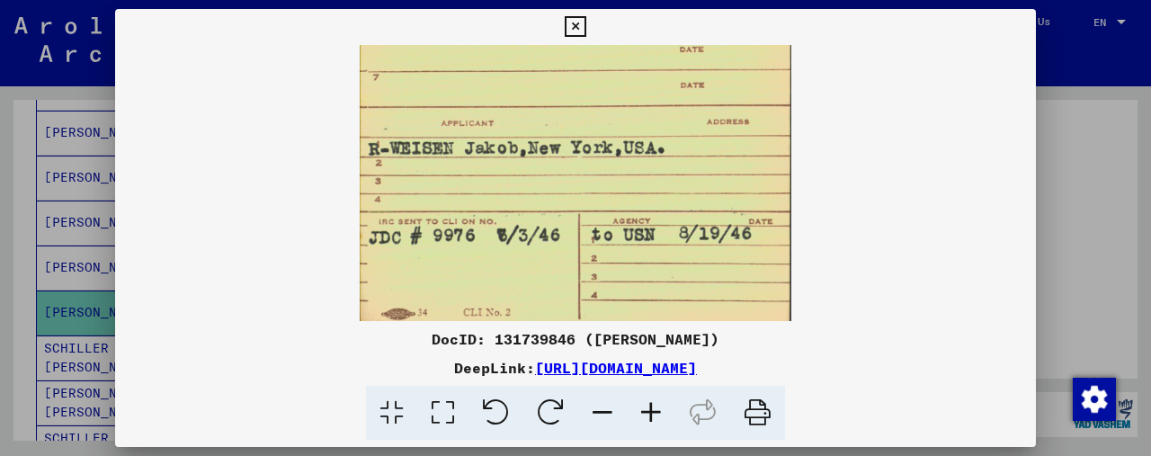
scroll to position [360, 0]
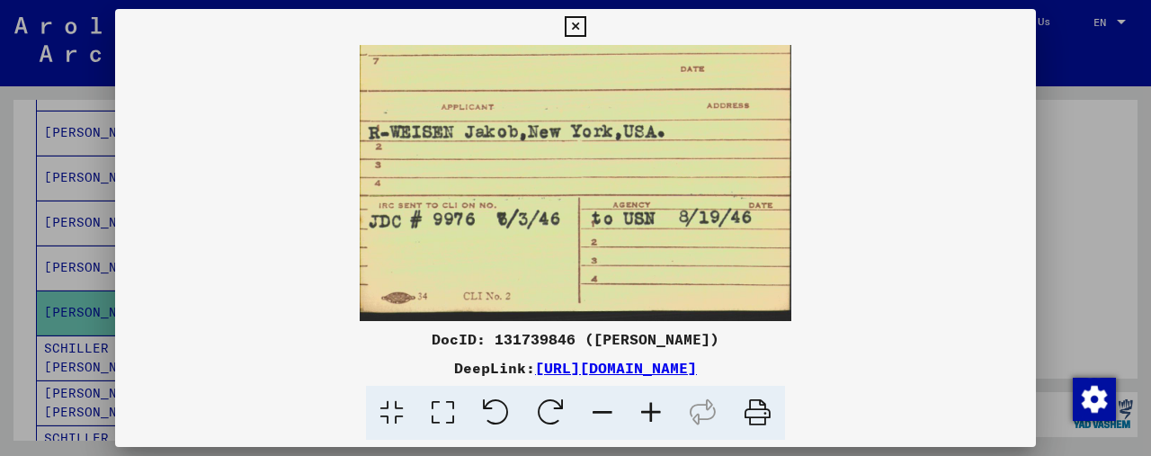
drag, startPoint x: 667, startPoint y: 278, endPoint x: 673, endPoint y: 142, distance: 135.9
click at [673, 142] on img at bounding box center [576, 3] width 432 height 636
drag, startPoint x: 672, startPoint y: 274, endPoint x: 682, endPoint y: 143, distance: 131.7
click at [682, 143] on img at bounding box center [576, 3] width 432 height 636
click at [576, 33] on icon at bounding box center [575, 27] width 21 height 22
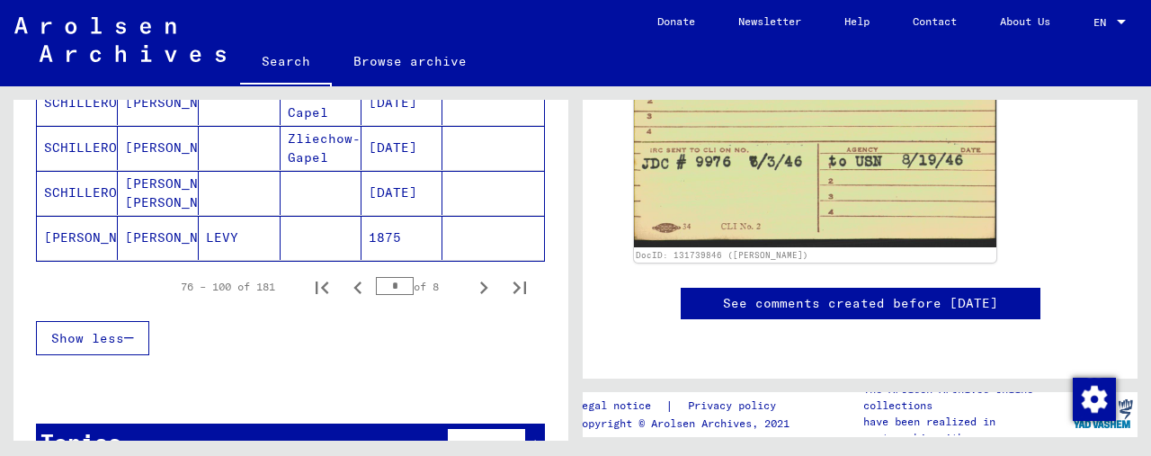
scroll to position [1243, 0]
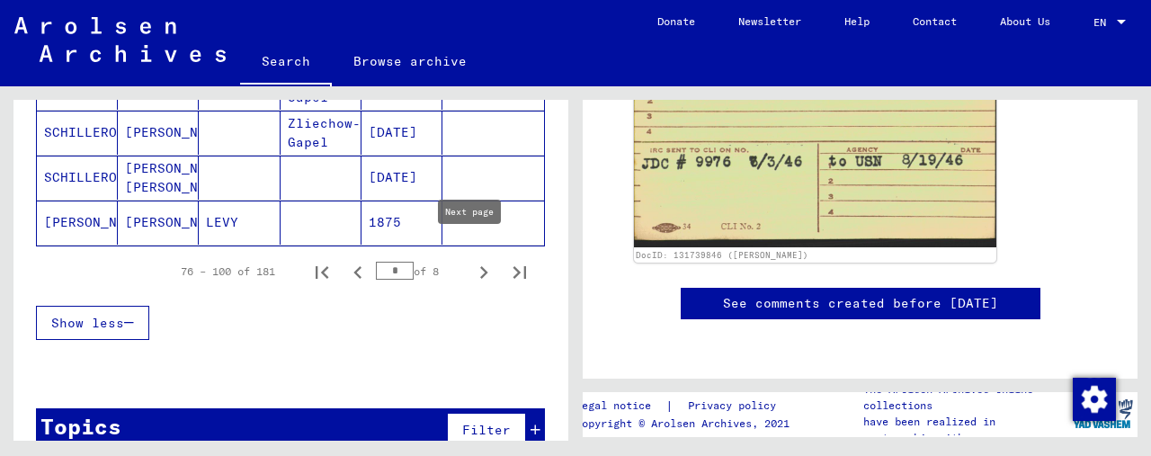
click at [471, 260] on icon "Next page" at bounding box center [483, 272] width 25 height 25
click at [471, 264] on icon "Next page" at bounding box center [483, 272] width 25 height 25
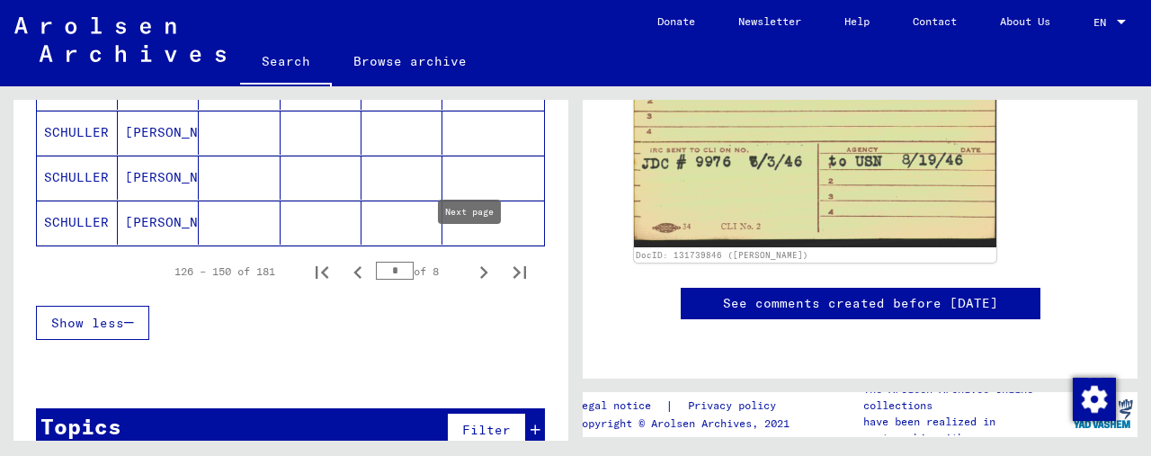
click at [471, 264] on icon "Next page" at bounding box center [483, 272] width 25 height 25
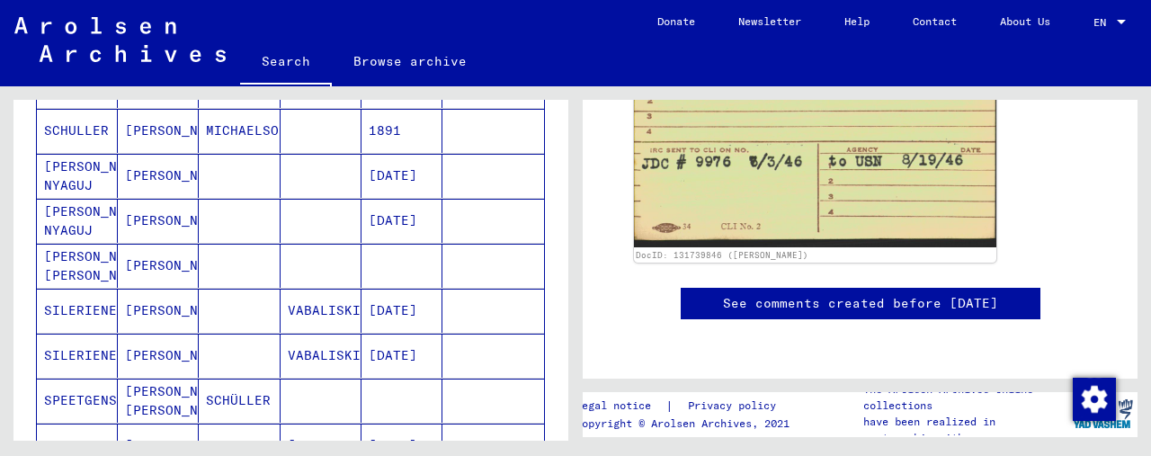
scroll to position [883, 0]
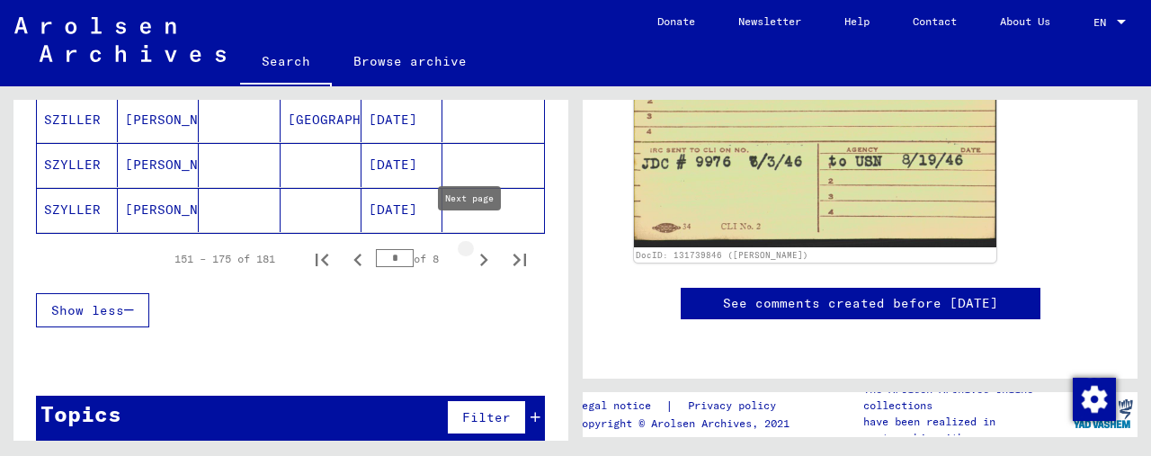
click at [471, 248] on icon "Next page" at bounding box center [483, 259] width 25 height 25
type input "*"
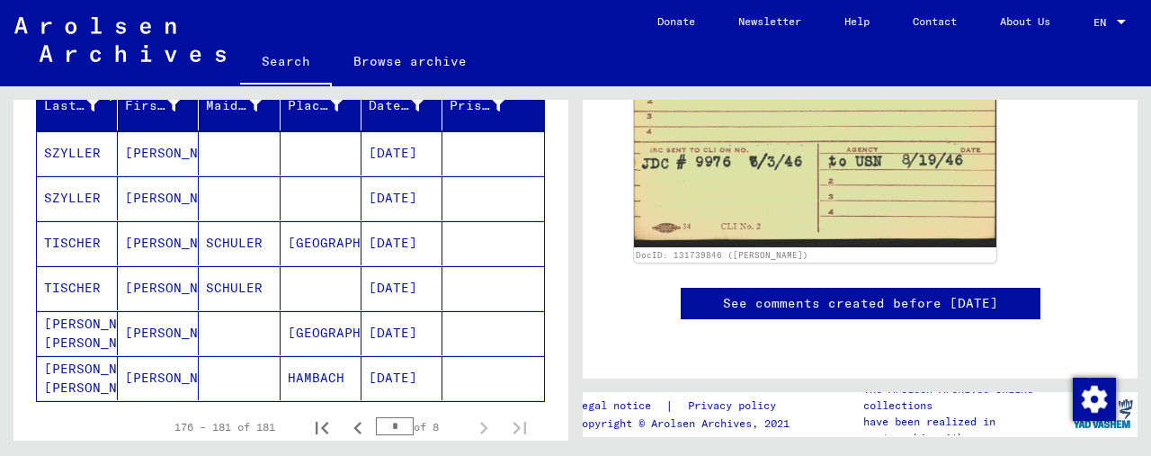
scroll to position [0, 0]
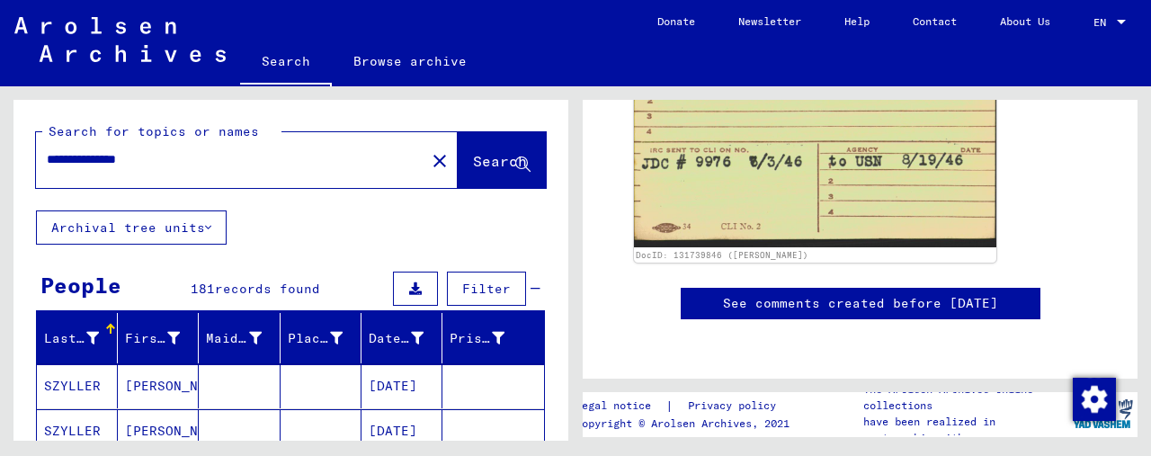
drag, startPoint x: 158, startPoint y: 166, endPoint x: 117, endPoint y: 166, distance: 41.4
click at [117, 166] on input "**********" at bounding box center [231, 159] width 368 height 19
type input "**********"
click at [515, 166] on icon at bounding box center [522, 164] width 15 height 15
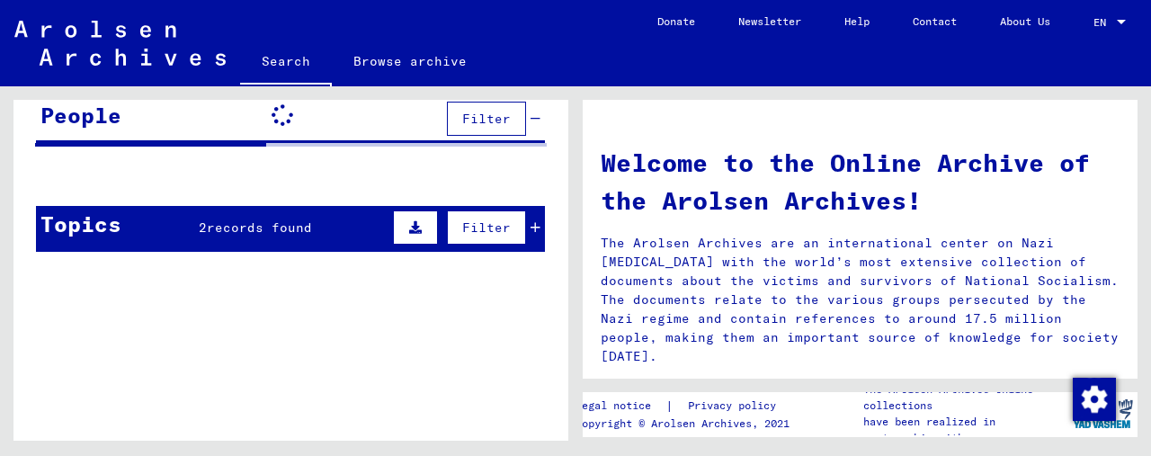
scroll to position [171, 0]
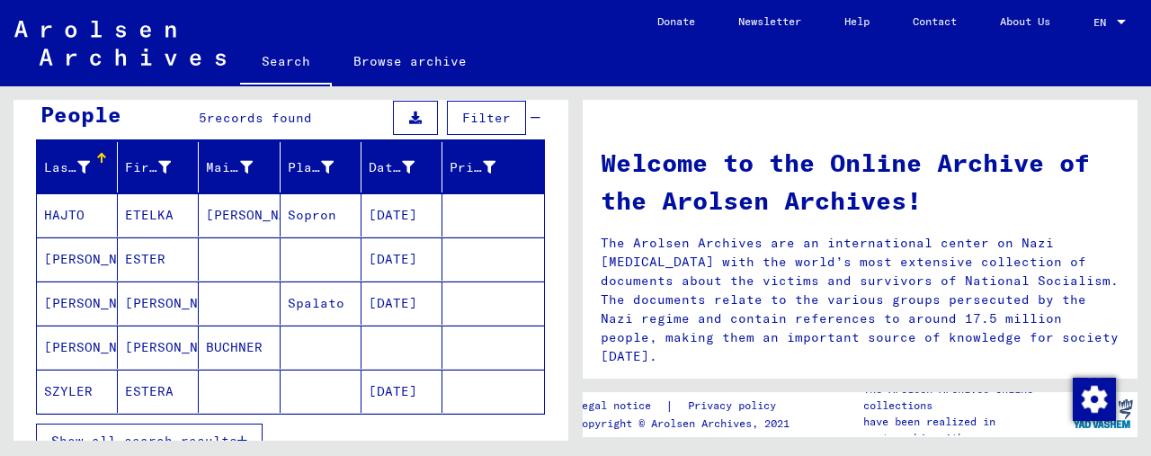
click at [394, 251] on mat-cell "[DATE]" at bounding box center [402, 258] width 81 height 43
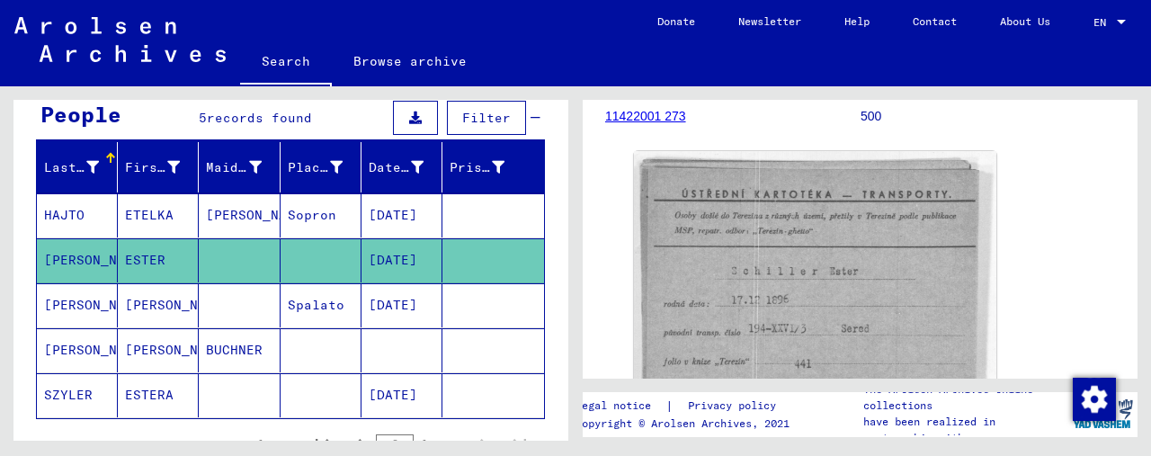
scroll to position [270, 0]
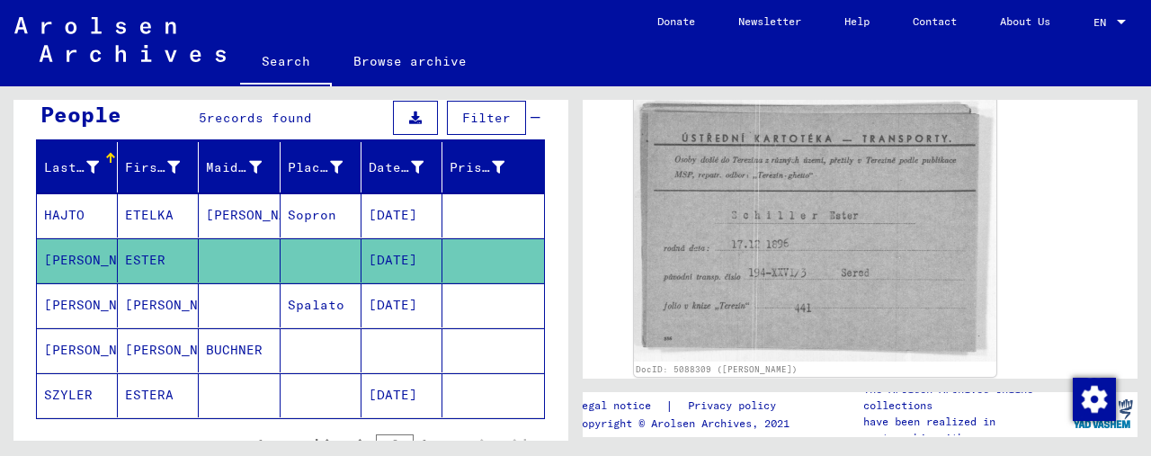
click at [876, 209] on img at bounding box center [815, 228] width 363 height 266
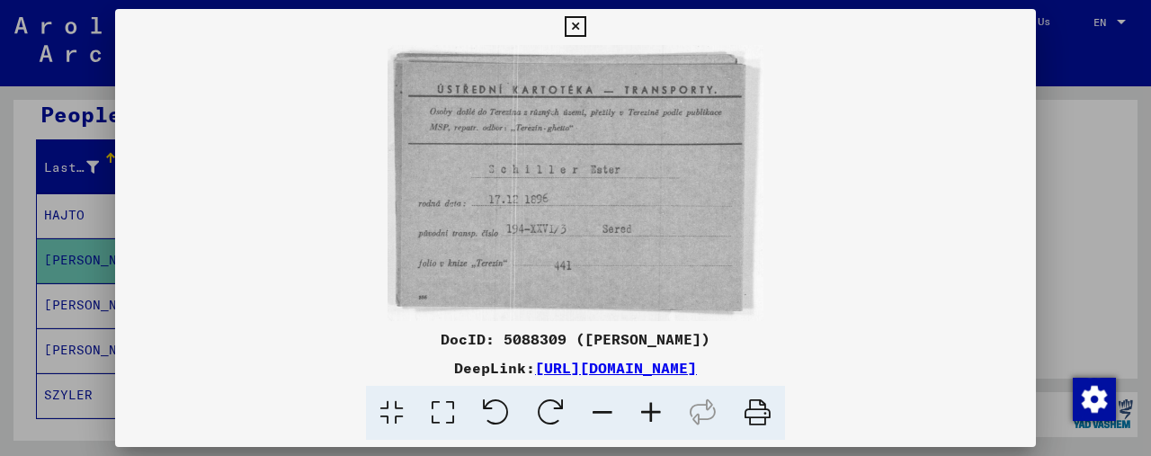
click at [572, 31] on icon at bounding box center [575, 27] width 21 height 22
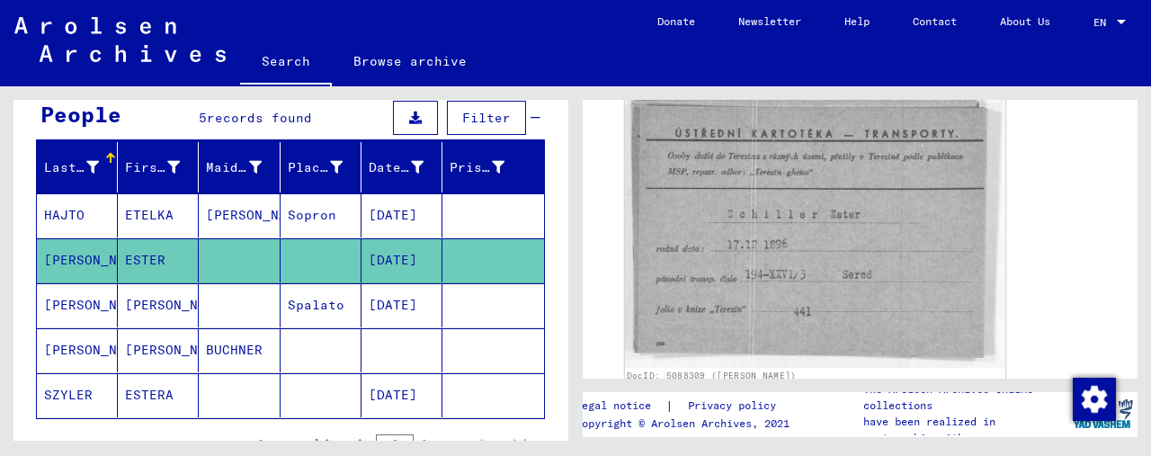
scroll to position [0, 0]
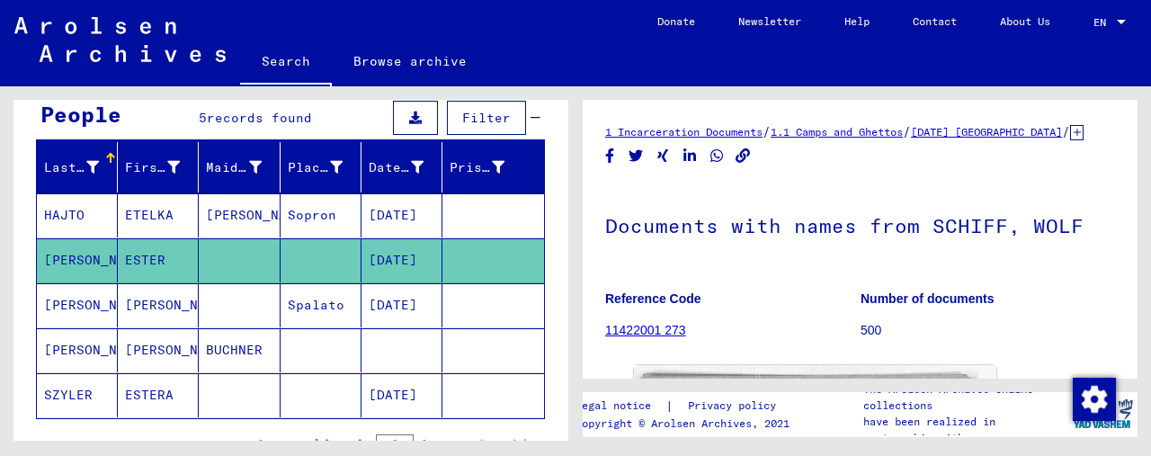
drag, startPoint x: 1022, startPoint y: 245, endPoint x: 1094, endPoint y: 246, distance: 72.0
click at [1094, 246] on h1 "Documents with names from SCHIFF, WOLF" at bounding box center [860, 223] width 510 height 79
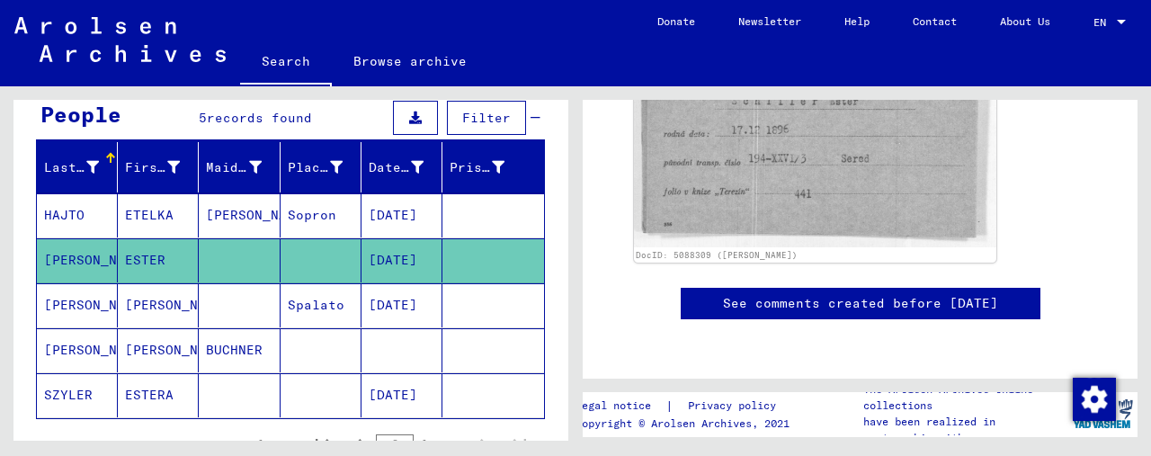
scroll to position [270, 0]
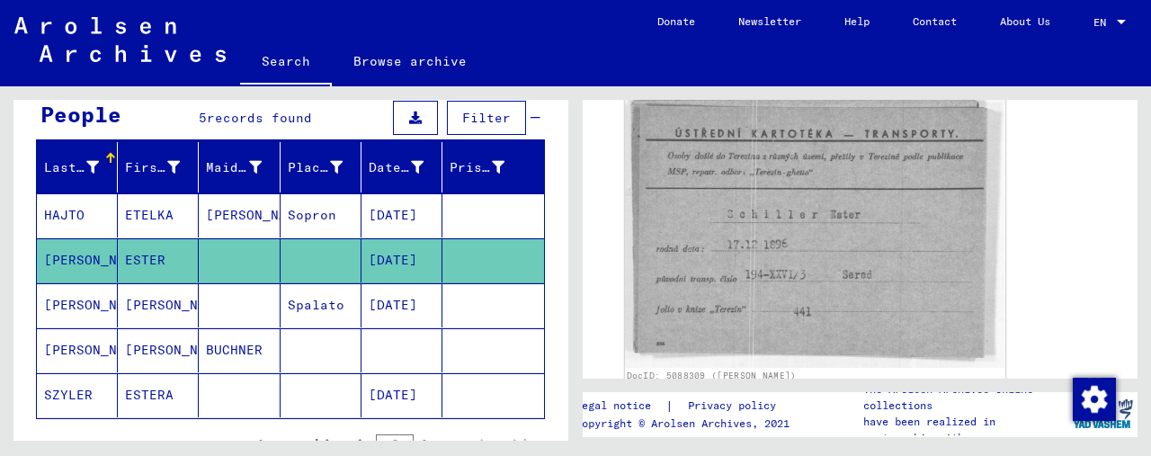
click at [871, 241] on img at bounding box center [815, 228] width 381 height 280
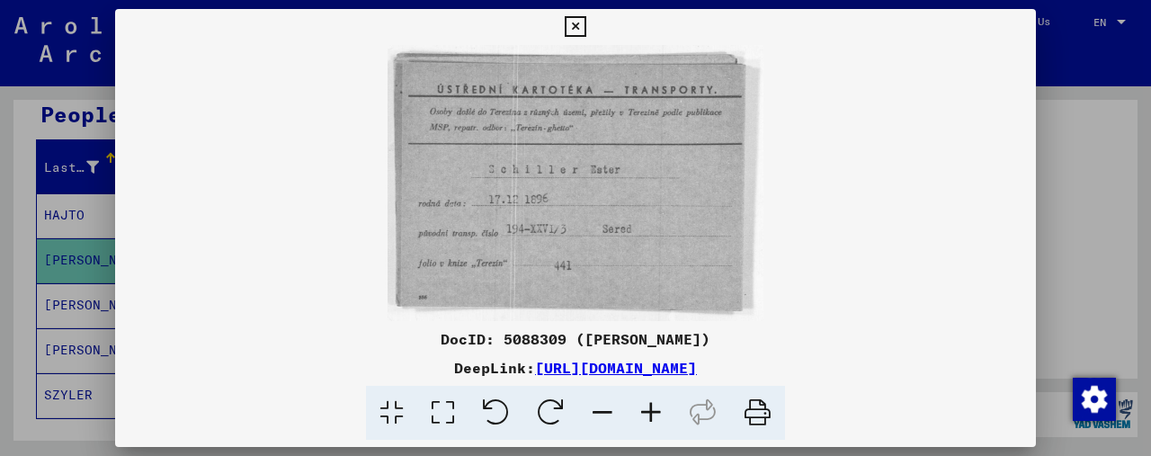
click at [689, 363] on link "[URL][DOMAIN_NAME]" at bounding box center [616, 368] width 162 height 18
click at [572, 22] on icon at bounding box center [575, 27] width 21 height 22
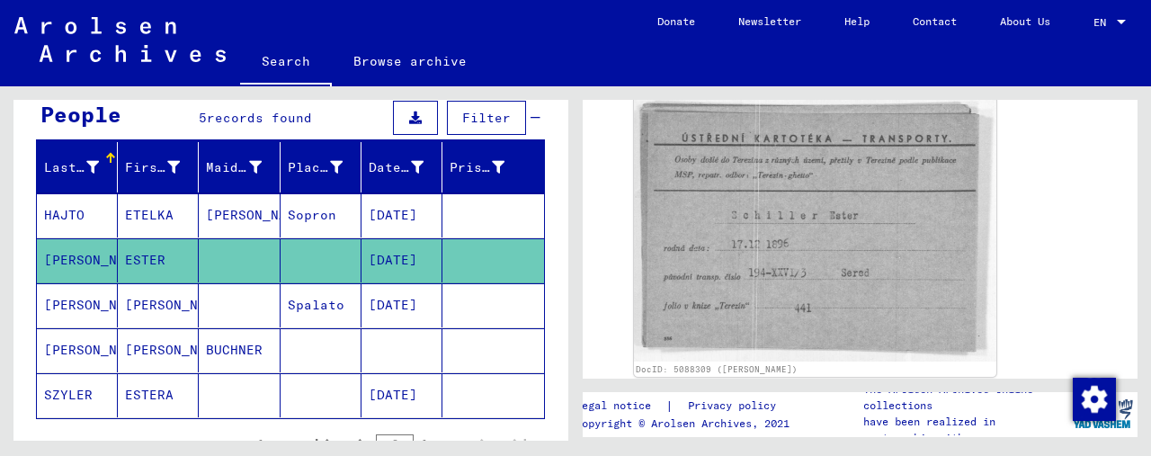
click at [163, 296] on mat-cell "[PERSON_NAME]" at bounding box center [158, 305] width 81 height 44
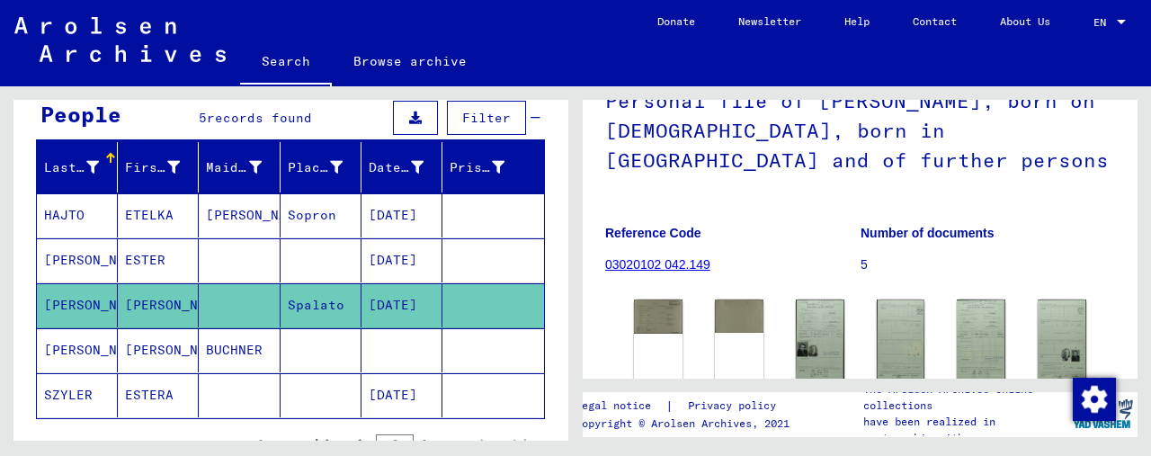
scroll to position [180, 0]
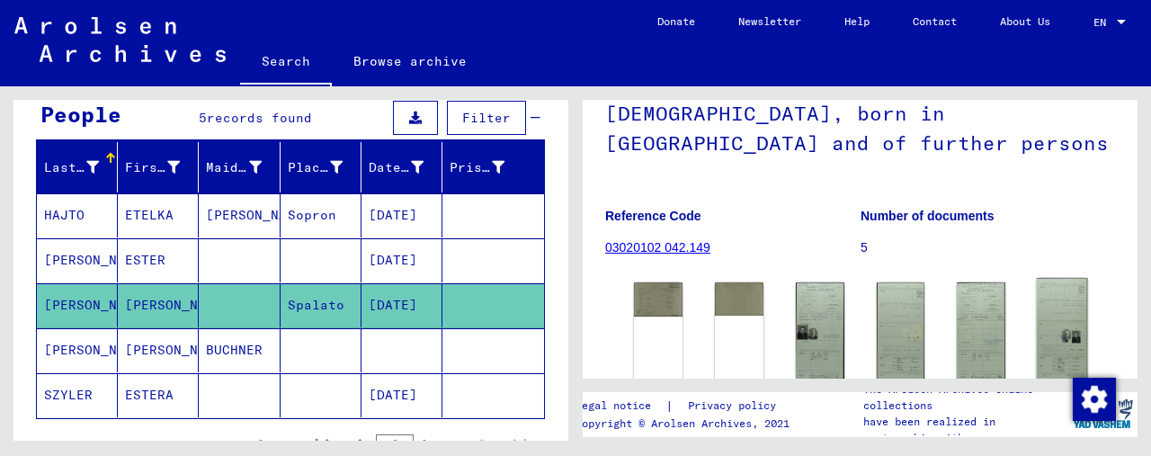
click at [1067, 319] on img at bounding box center [1062, 357] width 51 height 159
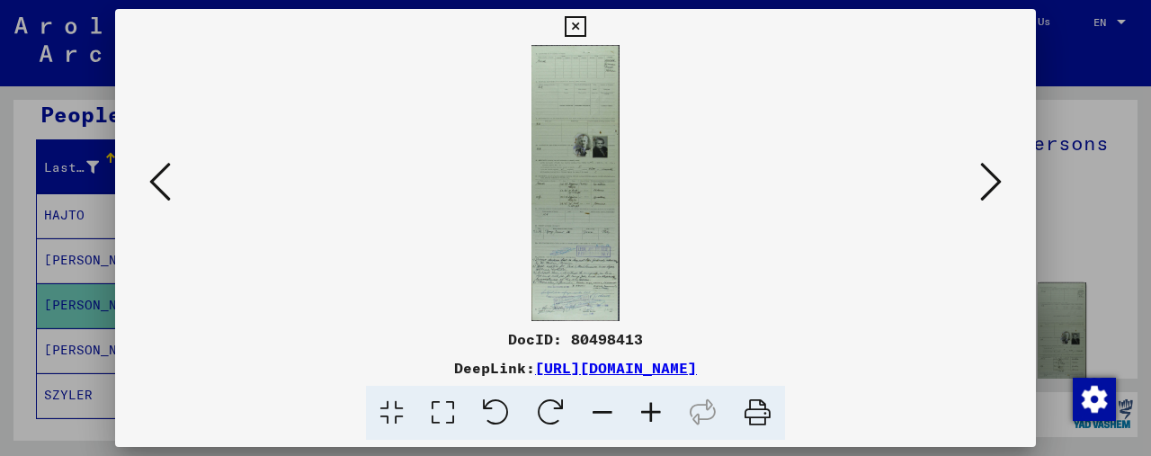
click at [653, 411] on icon at bounding box center [651, 413] width 49 height 55
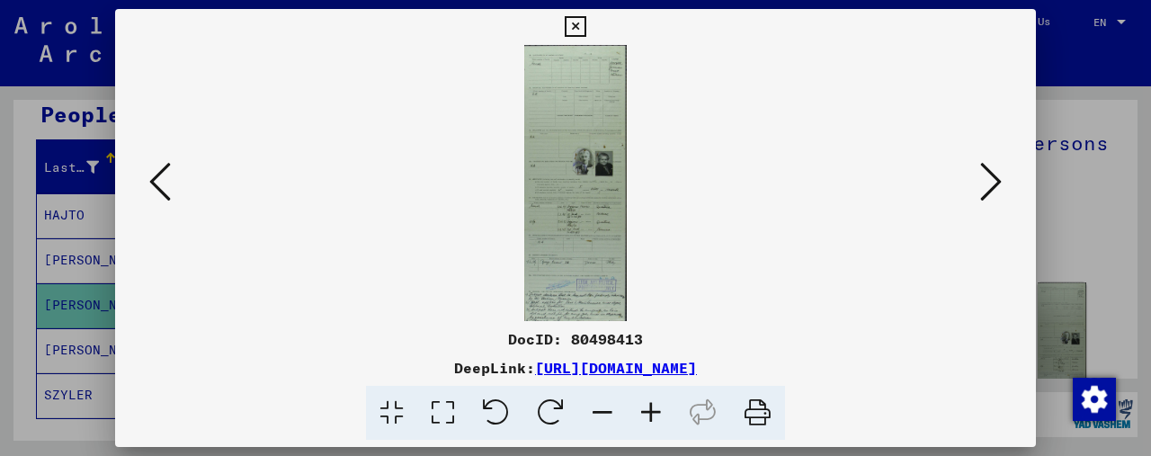
click at [653, 411] on icon at bounding box center [651, 413] width 49 height 55
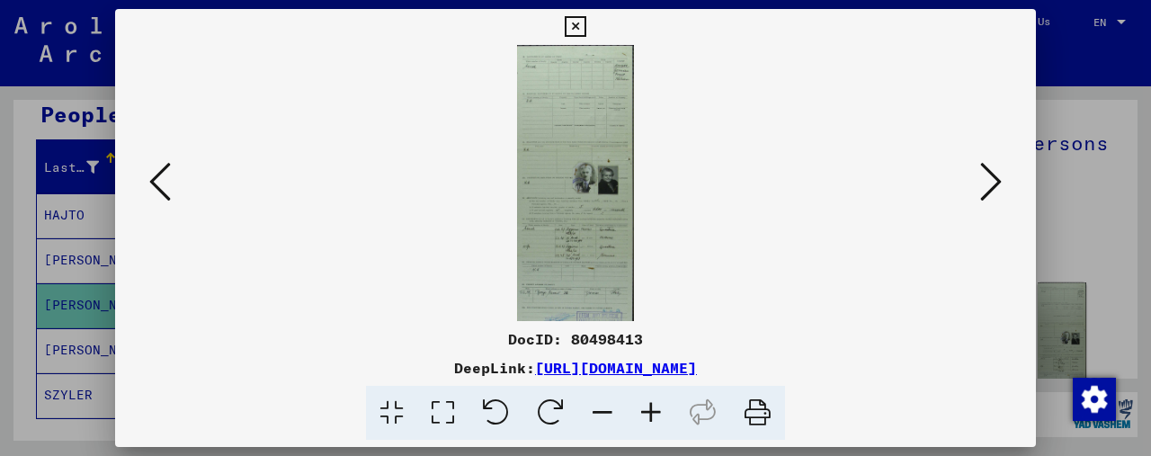
click at [653, 411] on icon at bounding box center [651, 413] width 49 height 55
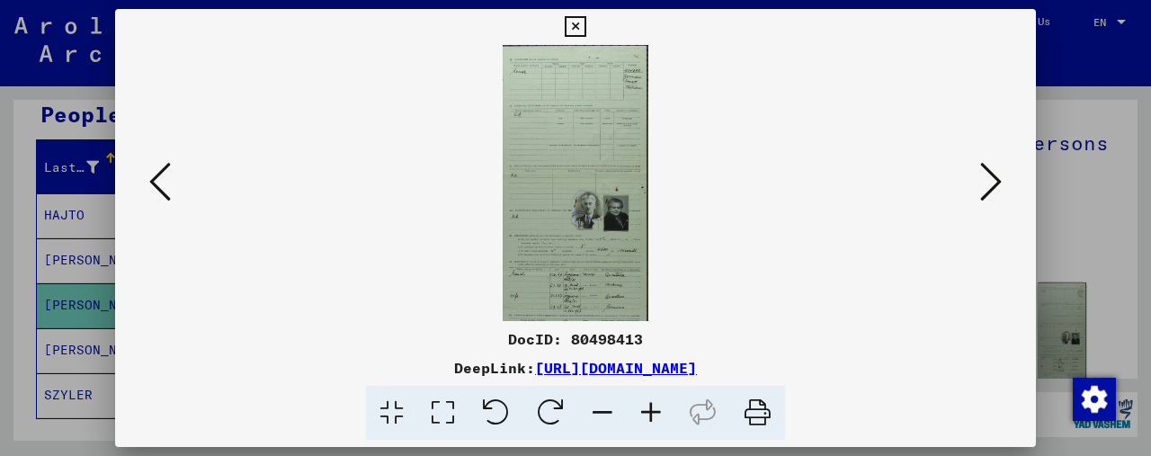
click at [653, 411] on icon at bounding box center [651, 413] width 49 height 55
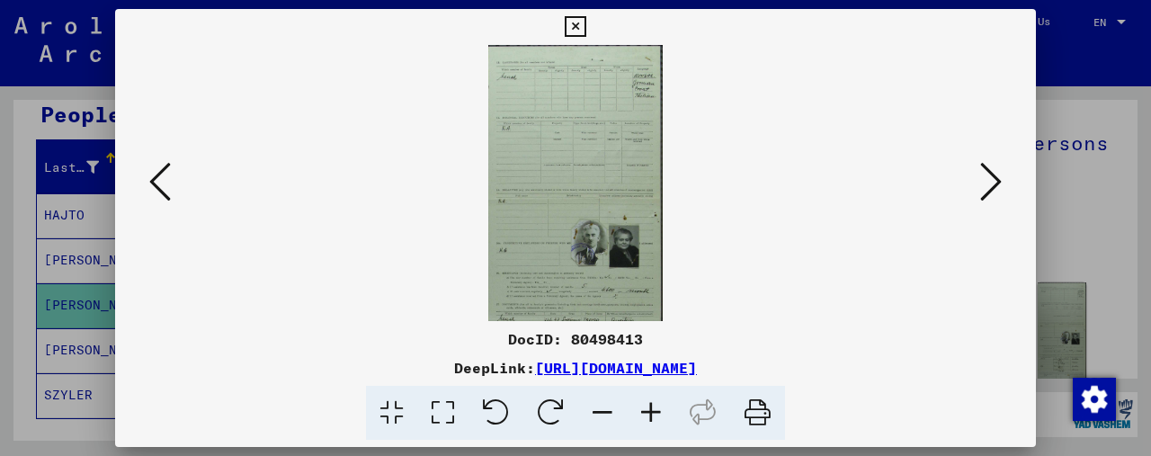
click at [653, 411] on icon at bounding box center [651, 413] width 49 height 55
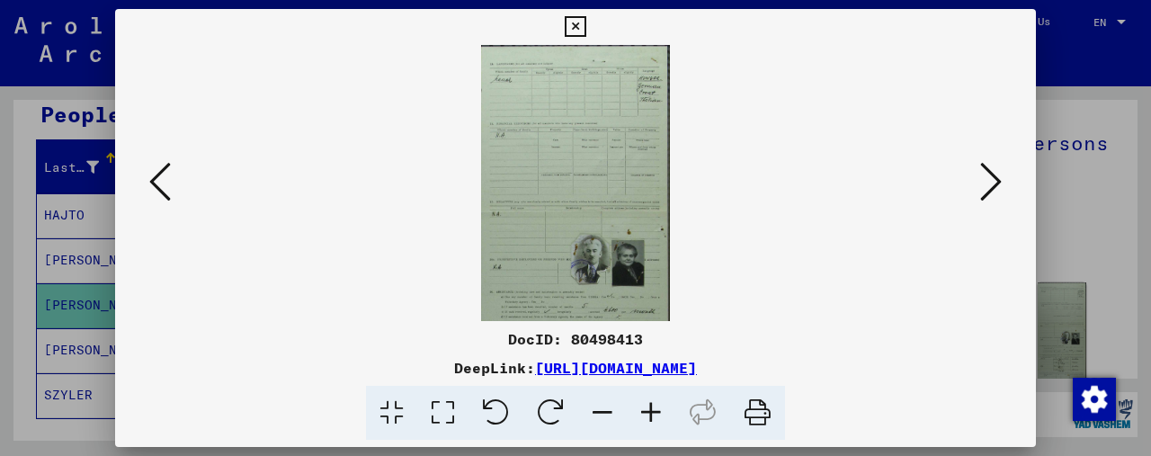
click at [653, 411] on icon at bounding box center [651, 413] width 49 height 55
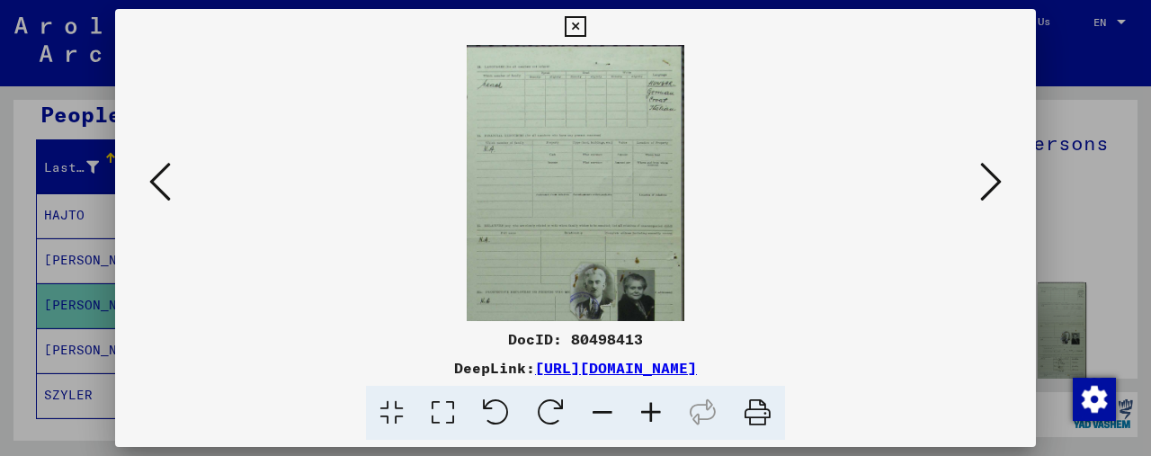
click at [653, 411] on icon at bounding box center [651, 413] width 49 height 55
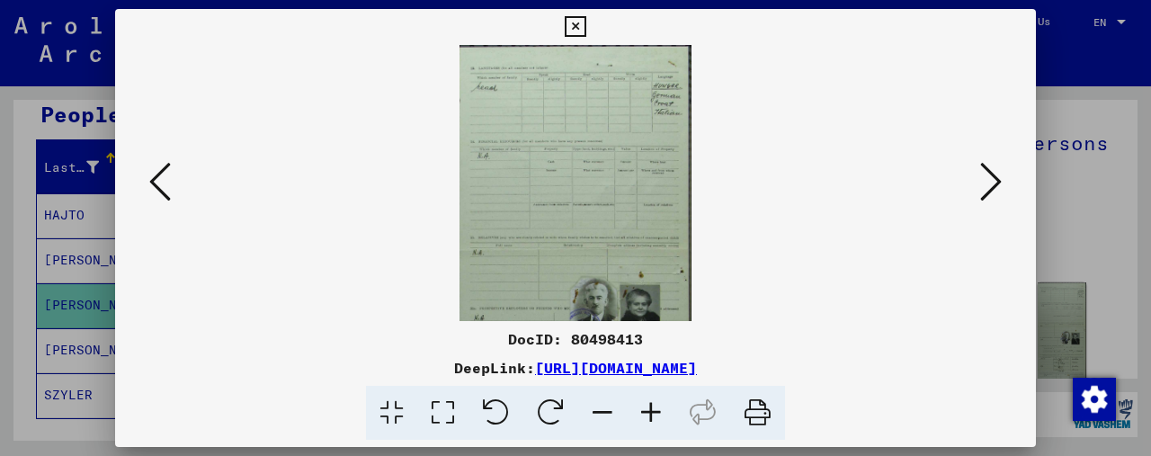
click at [995, 192] on icon at bounding box center [992, 181] width 22 height 43
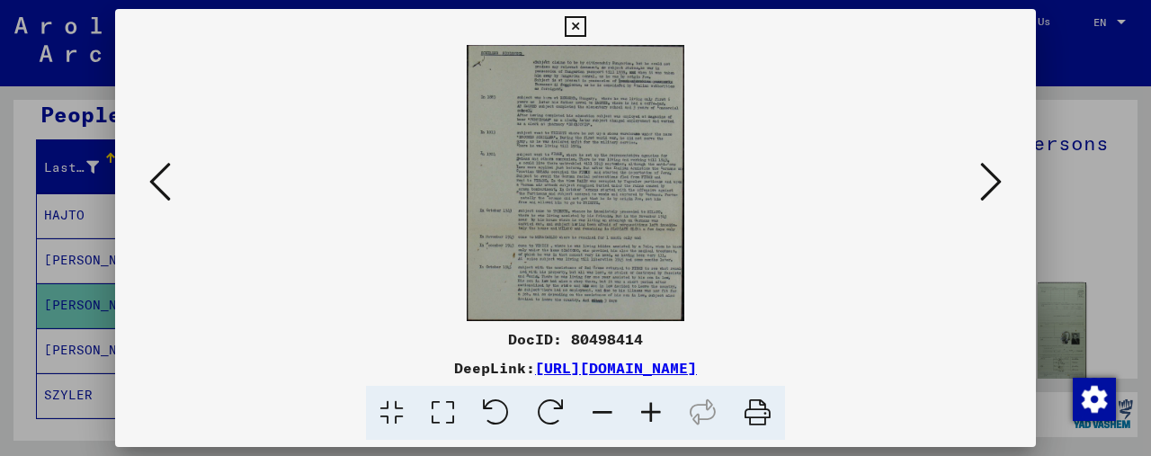
click at [995, 192] on icon at bounding box center [992, 181] width 22 height 43
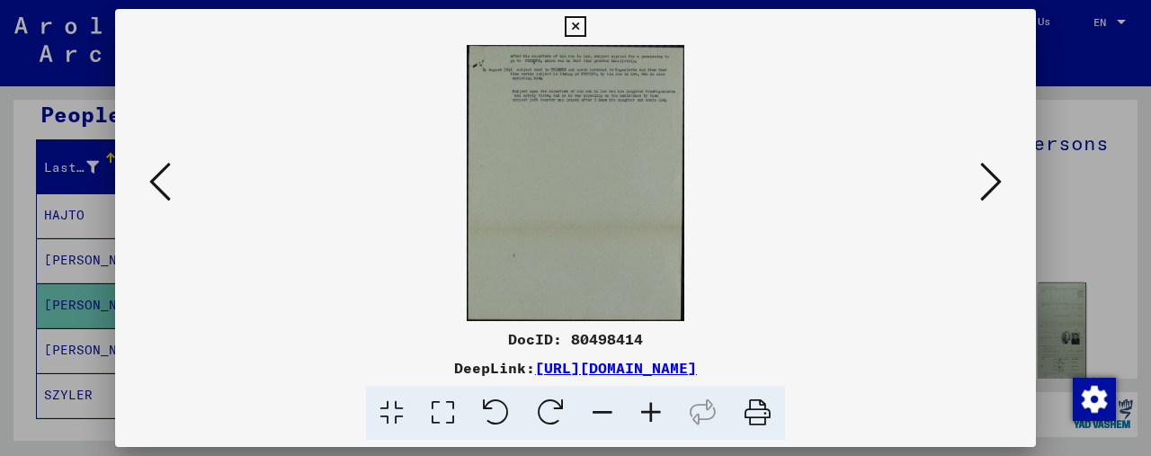
click at [995, 192] on icon at bounding box center [992, 181] width 22 height 43
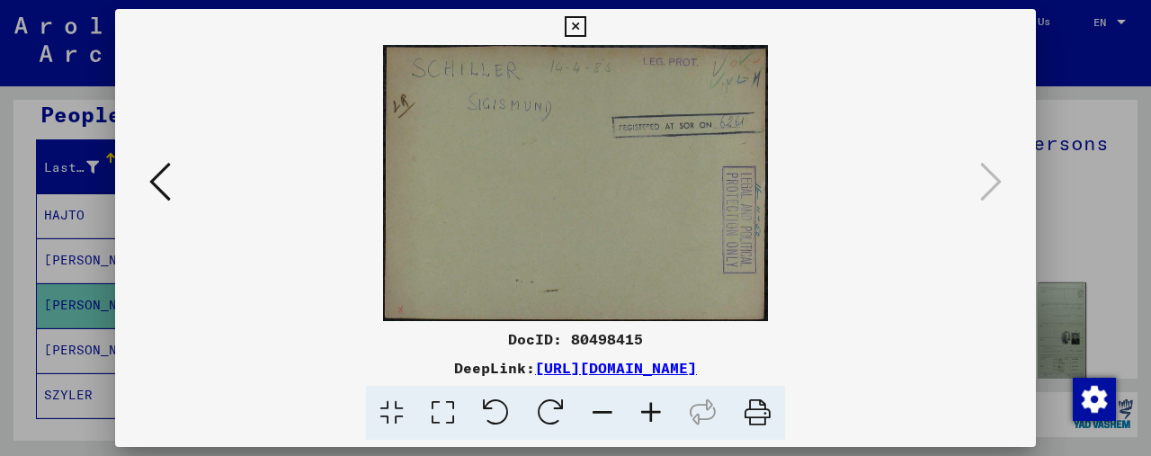
click at [165, 186] on icon at bounding box center [160, 181] width 22 height 43
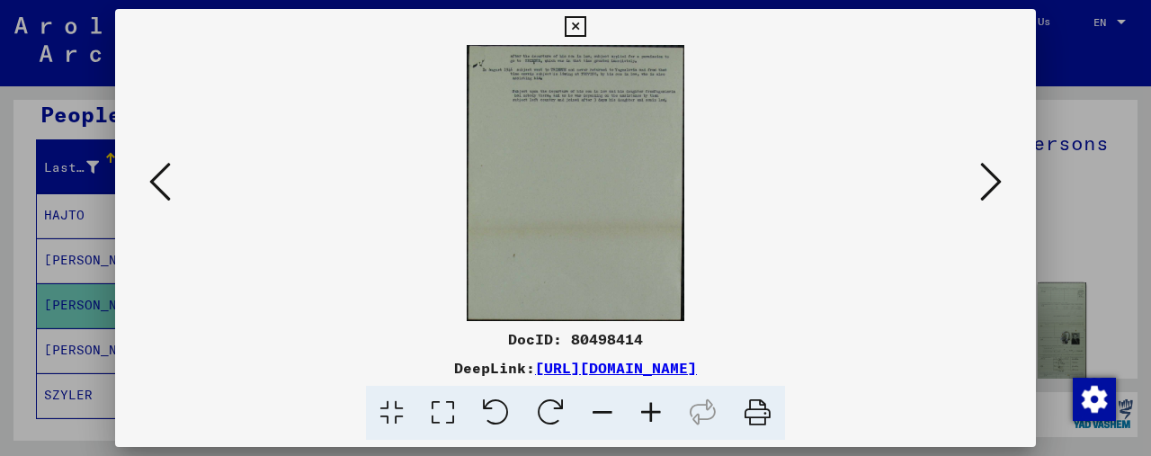
click at [165, 186] on icon at bounding box center [160, 181] width 22 height 43
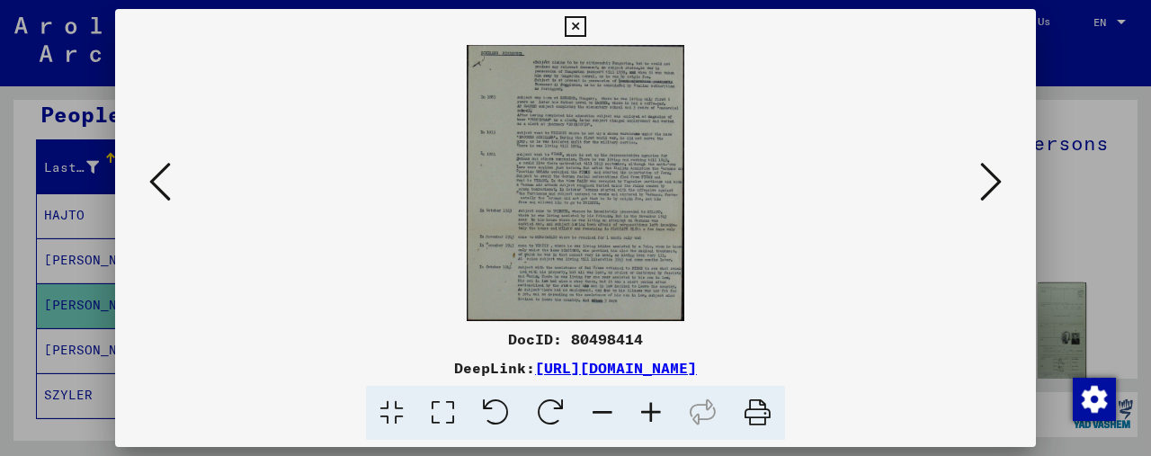
click at [165, 186] on icon at bounding box center [160, 181] width 22 height 43
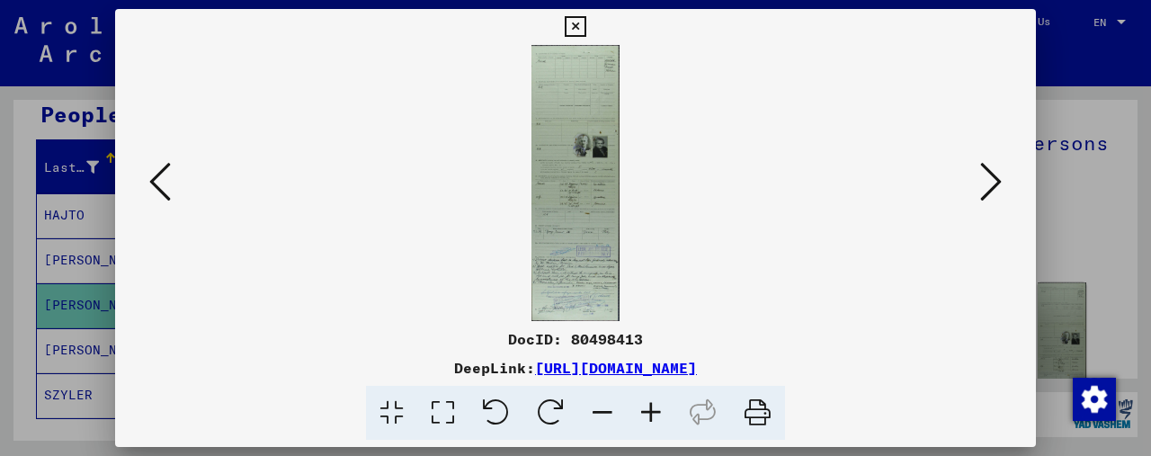
click at [165, 186] on icon at bounding box center [160, 181] width 22 height 43
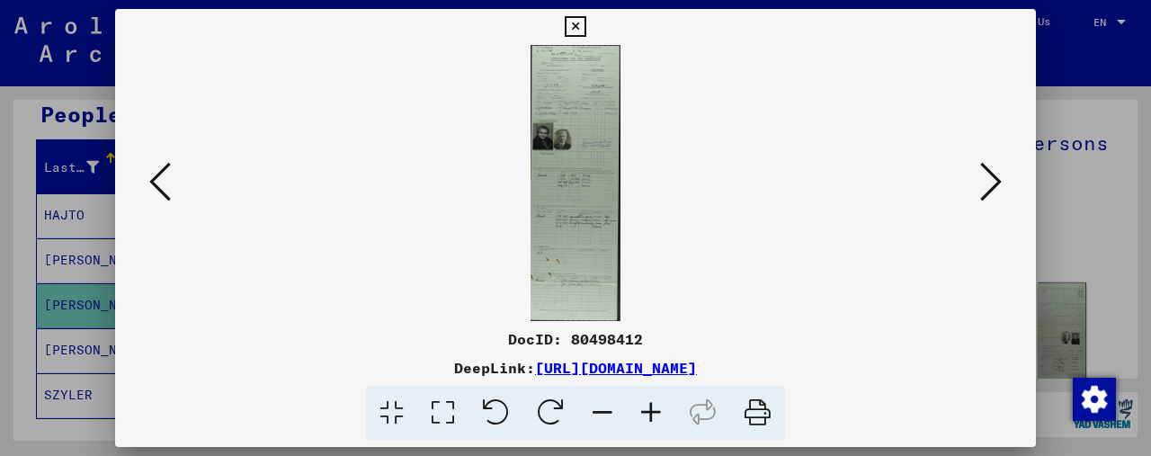
click at [986, 180] on icon at bounding box center [992, 181] width 22 height 43
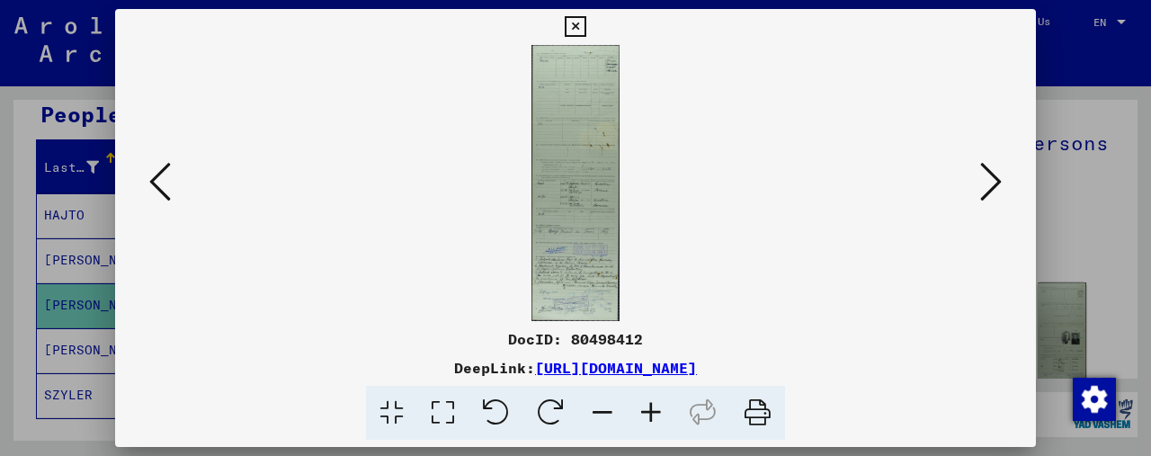
click at [986, 180] on icon at bounding box center [992, 181] width 22 height 43
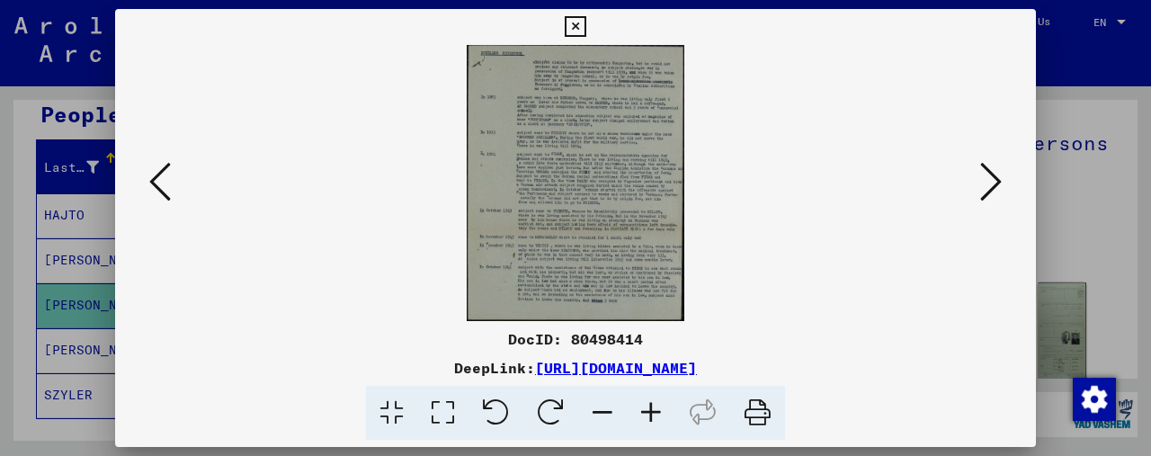
click at [668, 410] on icon at bounding box center [651, 413] width 49 height 55
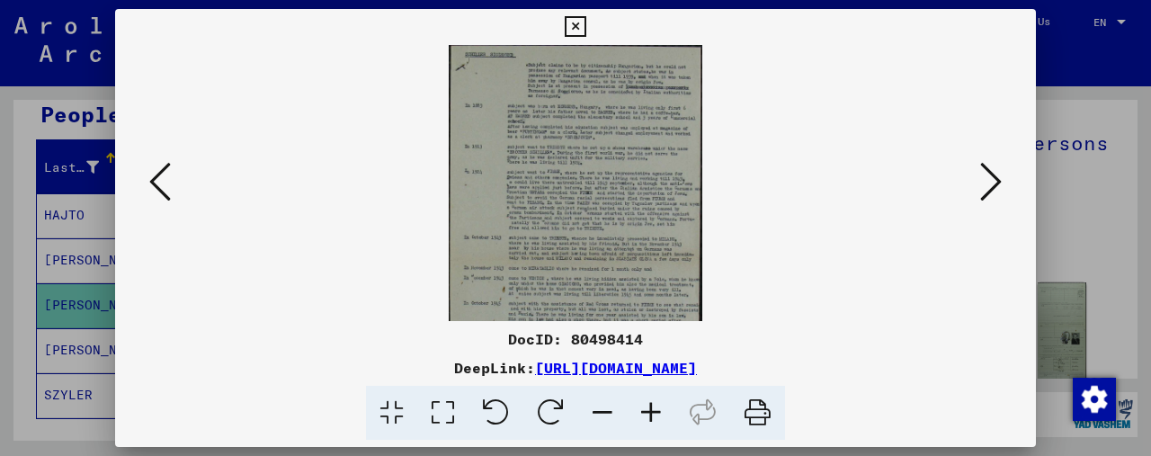
click at [668, 410] on icon at bounding box center [651, 413] width 49 height 55
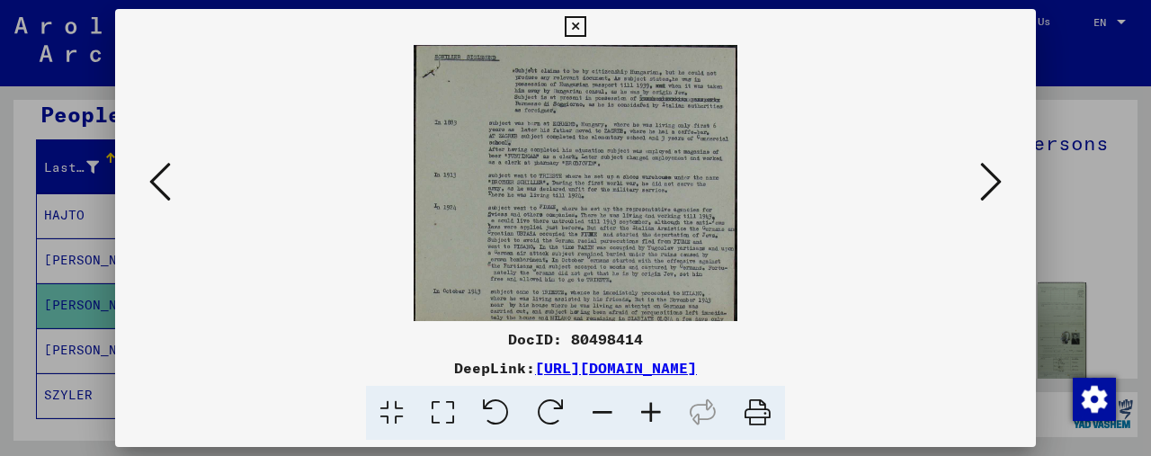
click at [668, 410] on icon at bounding box center [651, 413] width 49 height 55
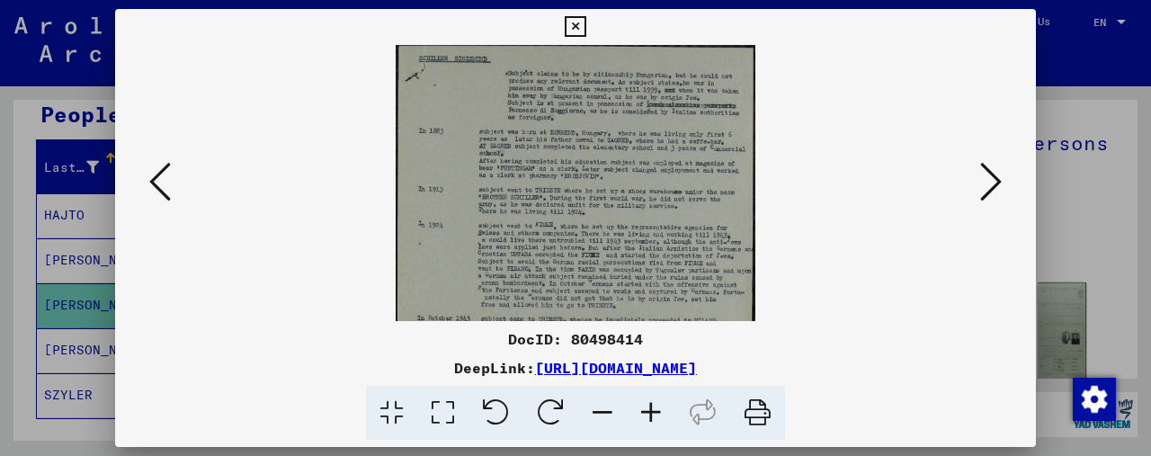
click at [668, 410] on icon at bounding box center [651, 413] width 49 height 55
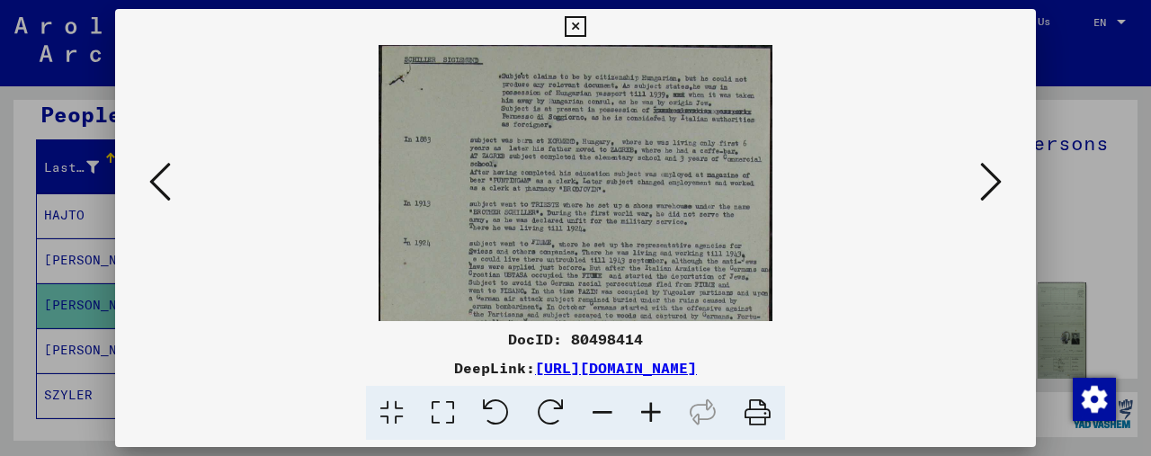
click at [574, 25] on icon at bounding box center [575, 27] width 21 height 22
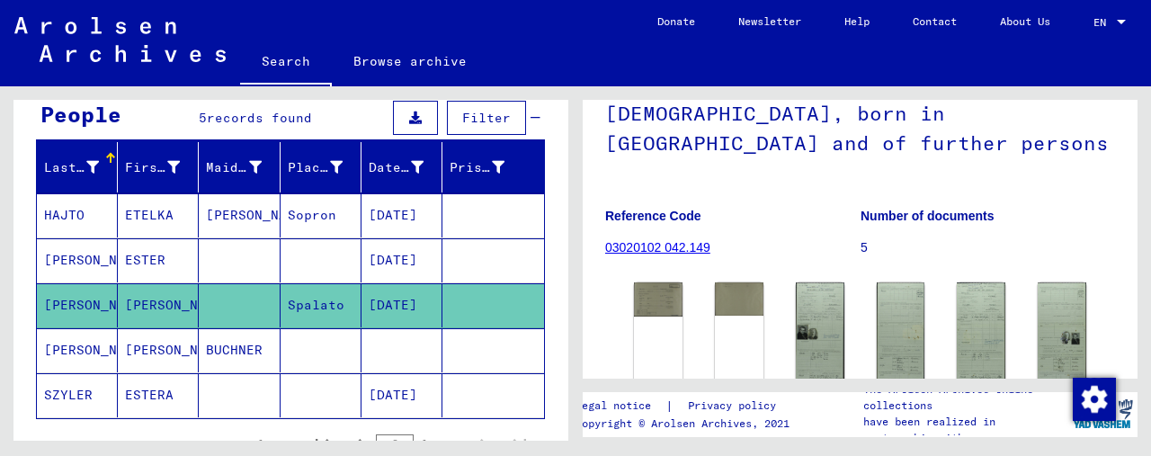
click at [151, 346] on mat-cell "[PERSON_NAME]" at bounding box center [158, 350] width 81 height 44
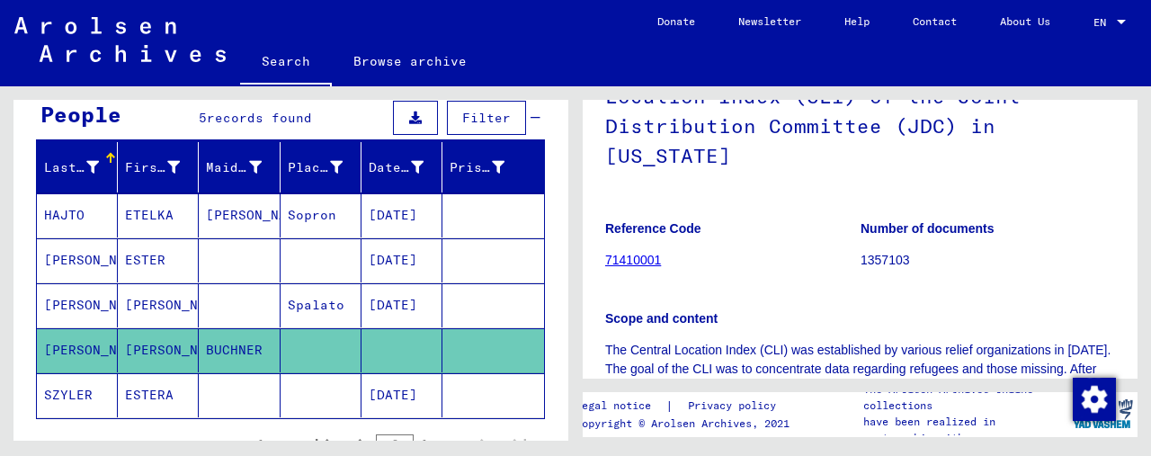
scroll to position [180, 0]
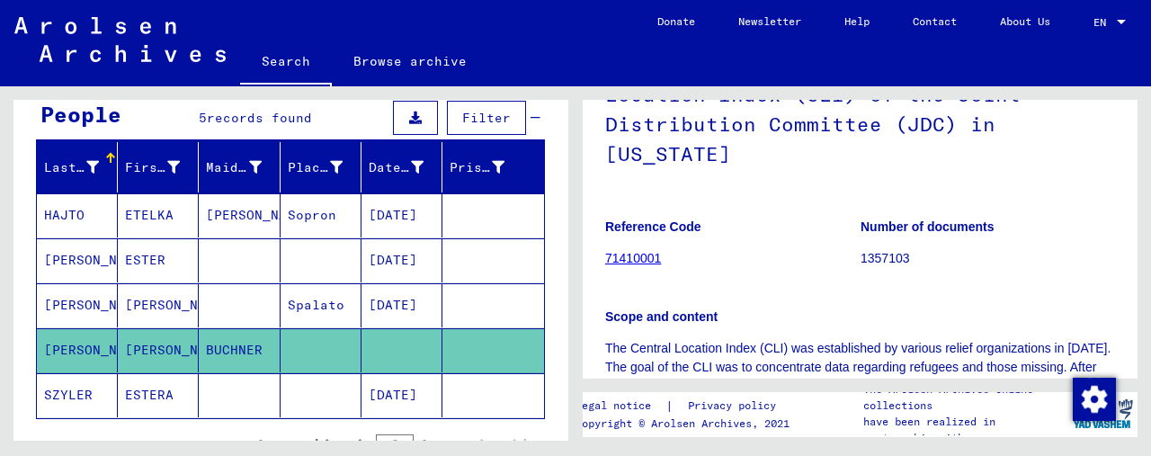
click at [146, 384] on mat-cell "ESTERA" at bounding box center [158, 395] width 81 height 44
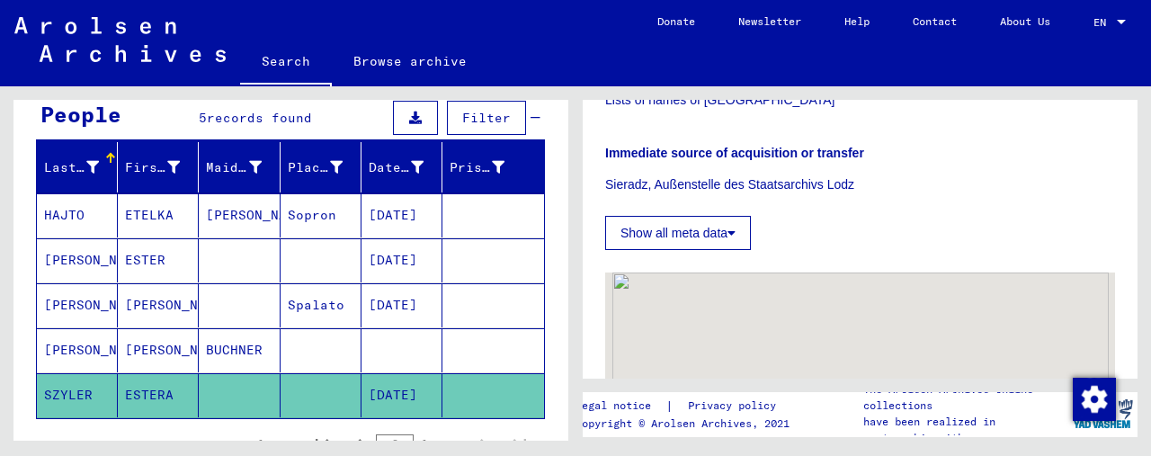
scroll to position [360, 0]
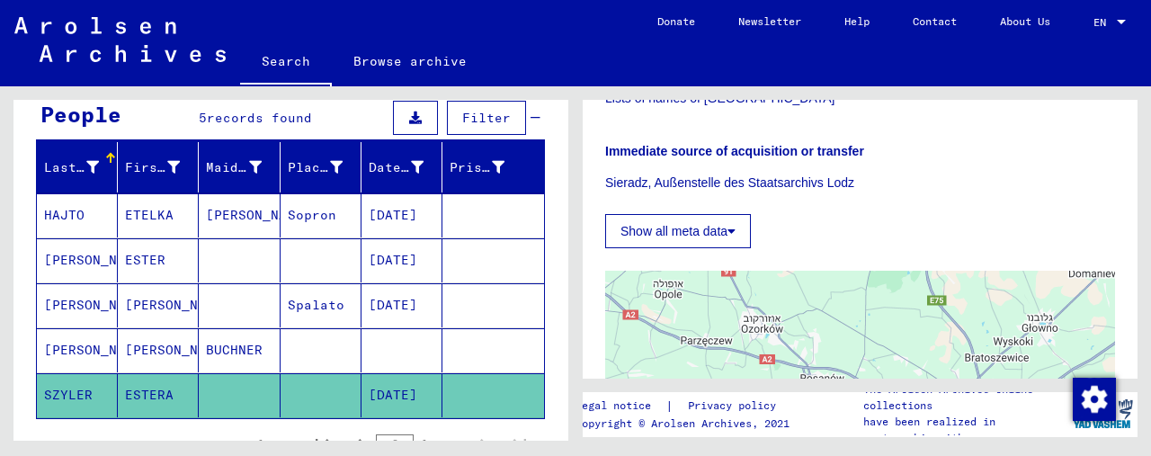
click at [730, 222] on button "Show all meta data" at bounding box center [678, 231] width 146 height 34
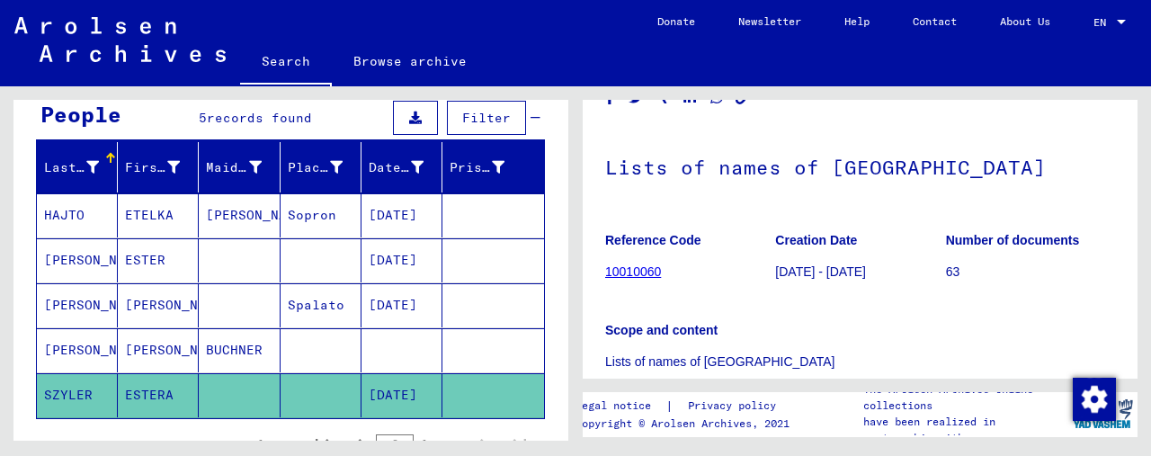
scroll to position [6, 0]
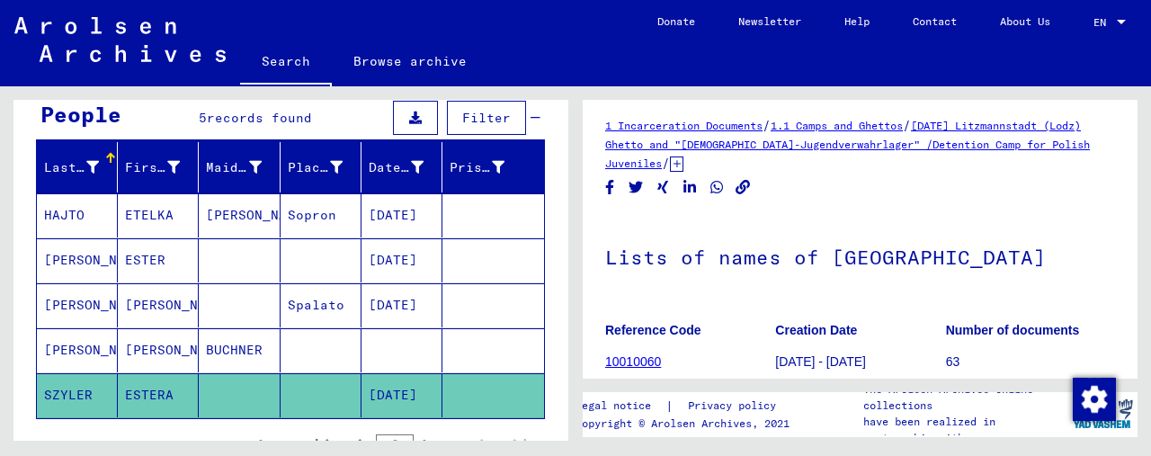
click at [636, 364] on link "10010060" at bounding box center [633, 361] width 56 height 14
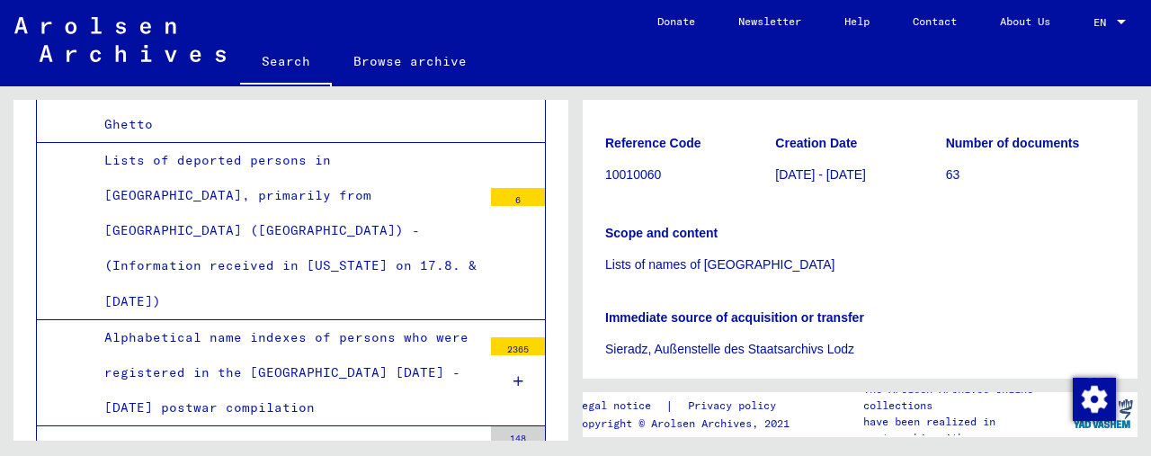
scroll to position [113, 0]
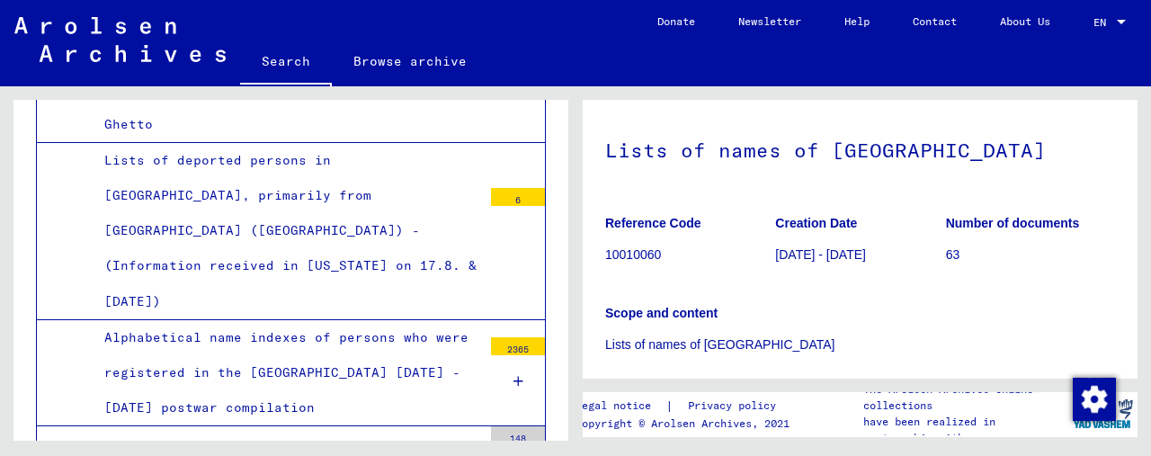
click at [719, 339] on p "Lists of names of [GEOGRAPHIC_DATA]" at bounding box center [860, 345] width 510 height 19
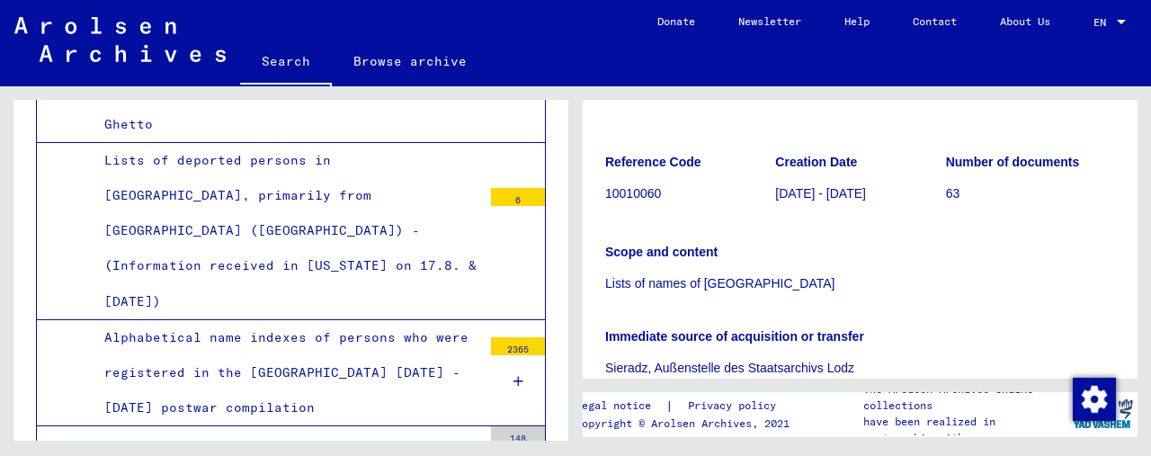
scroll to position [203, 0]
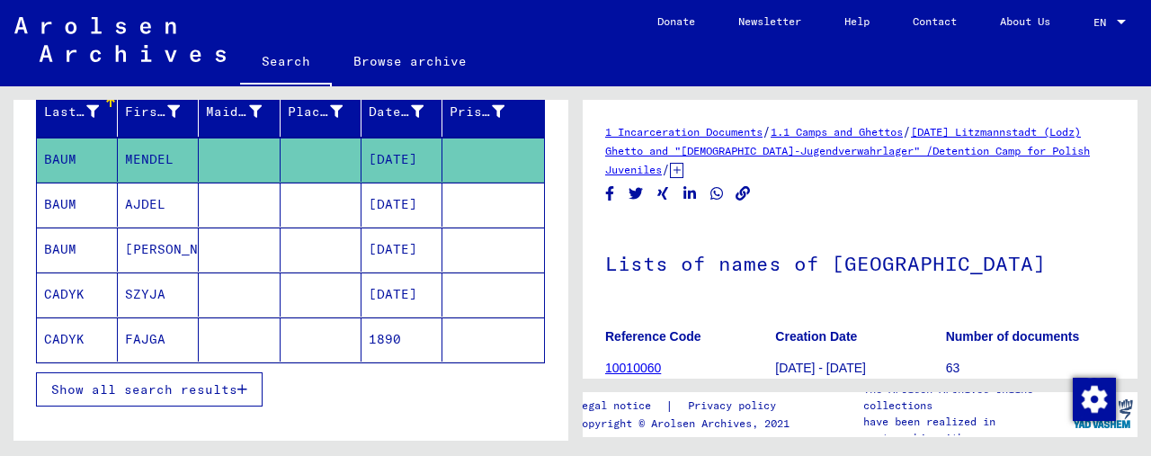
scroll to position [153, 0]
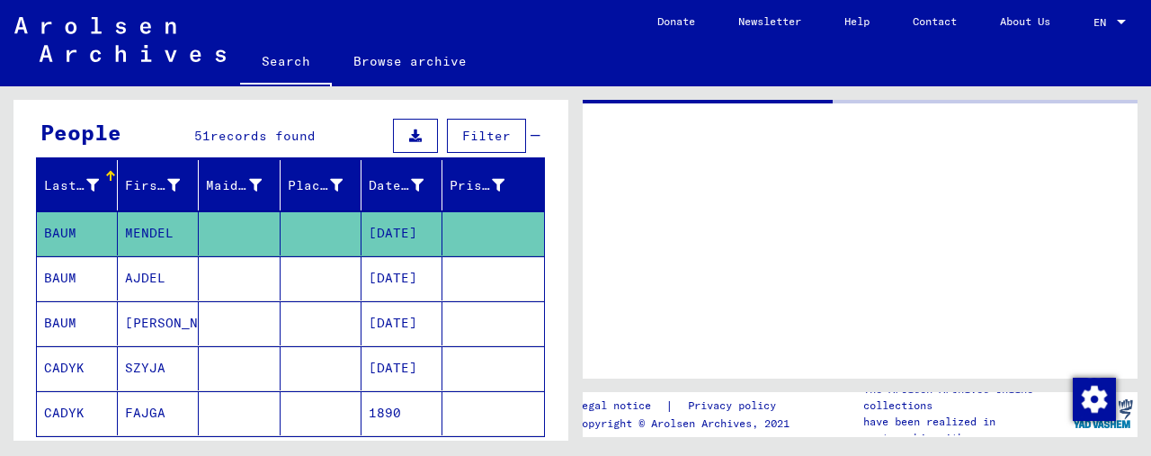
type input "**********"
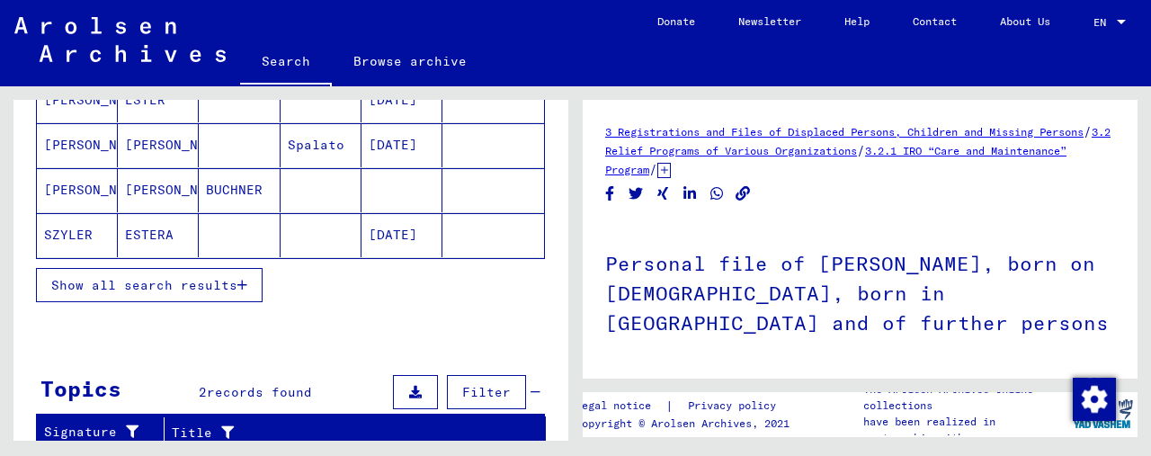
scroll to position [360, 0]
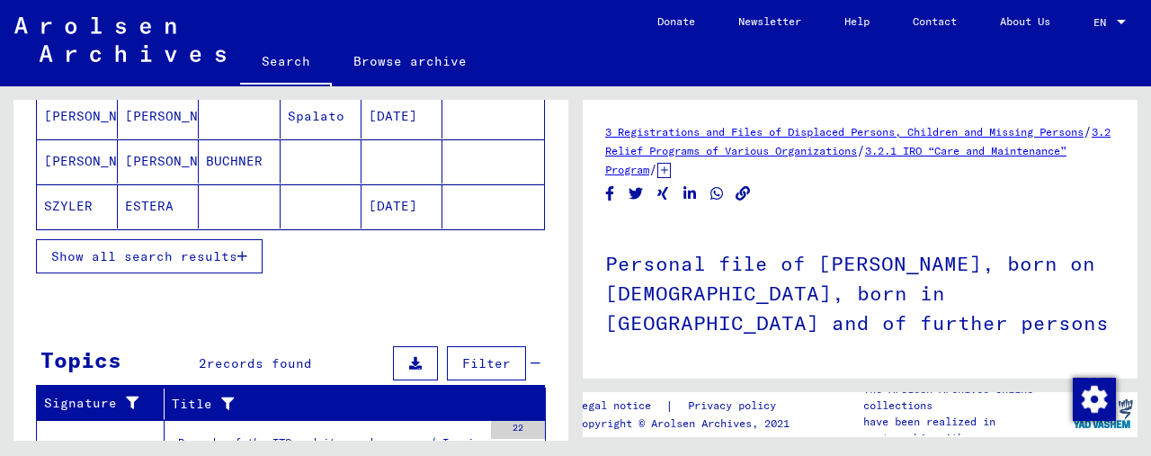
click at [398, 201] on mat-cell "[DATE]" at bounding box center [402, 206] width 81 height 44
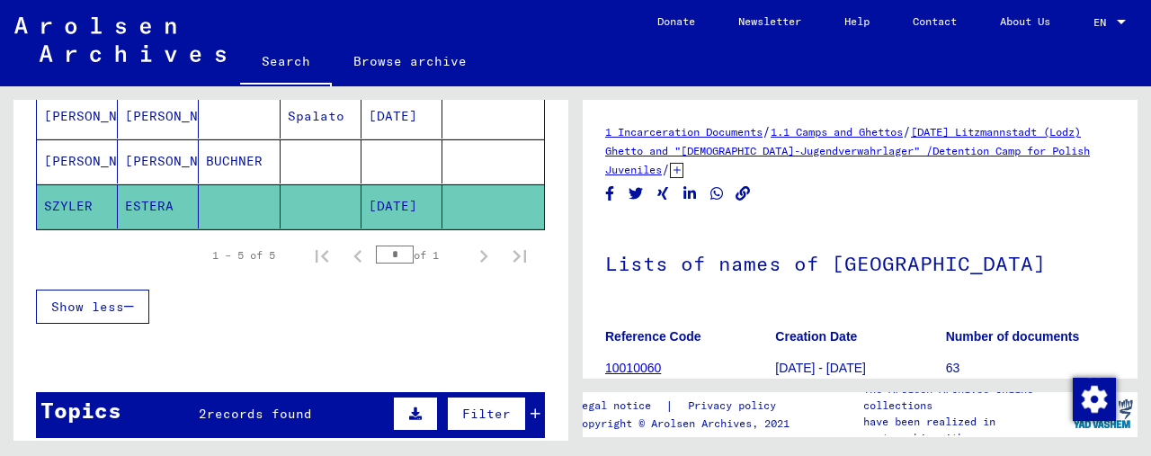
scroll to position [450, 0]
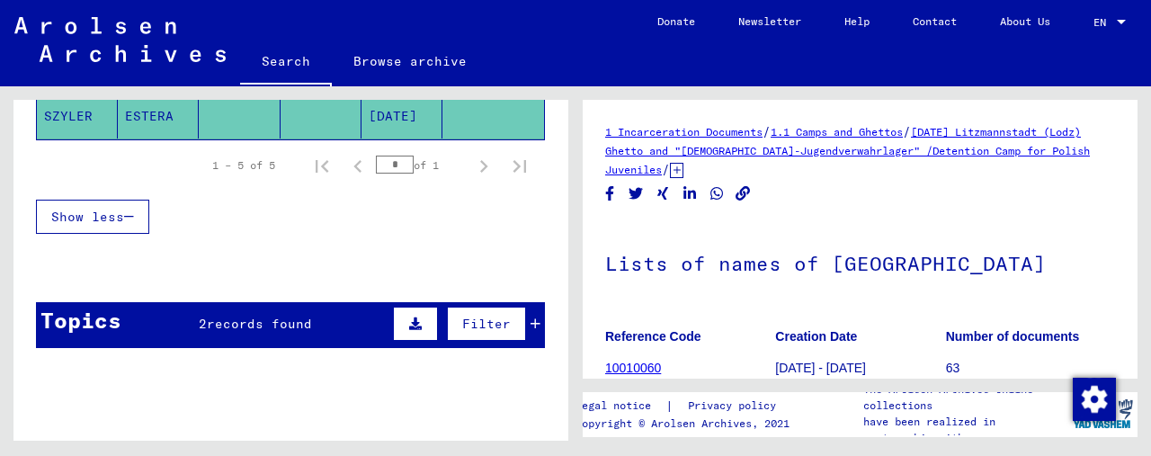
click at [273, 327] on div "2 records found" at bounding box center [255, 324] width 113 height 19
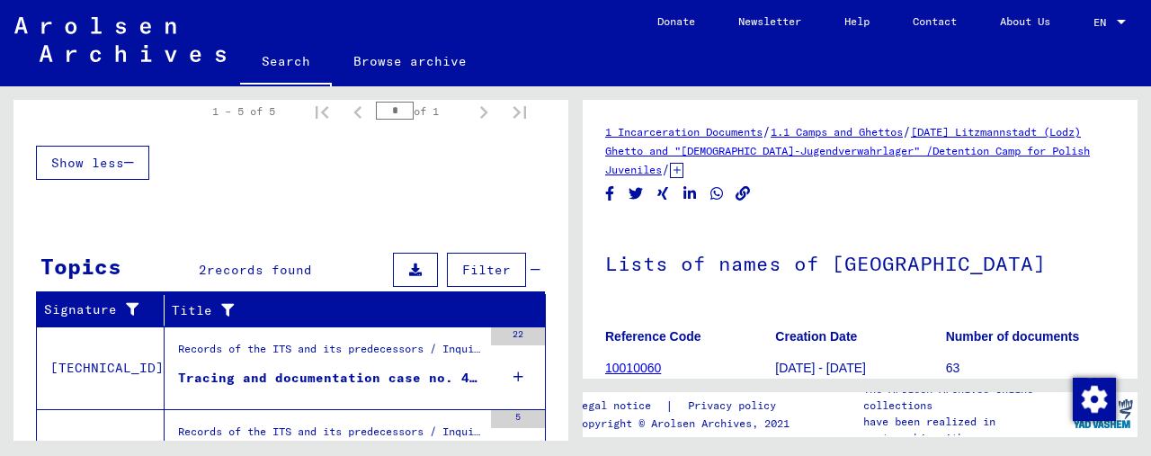
scroll to position [599, 0]
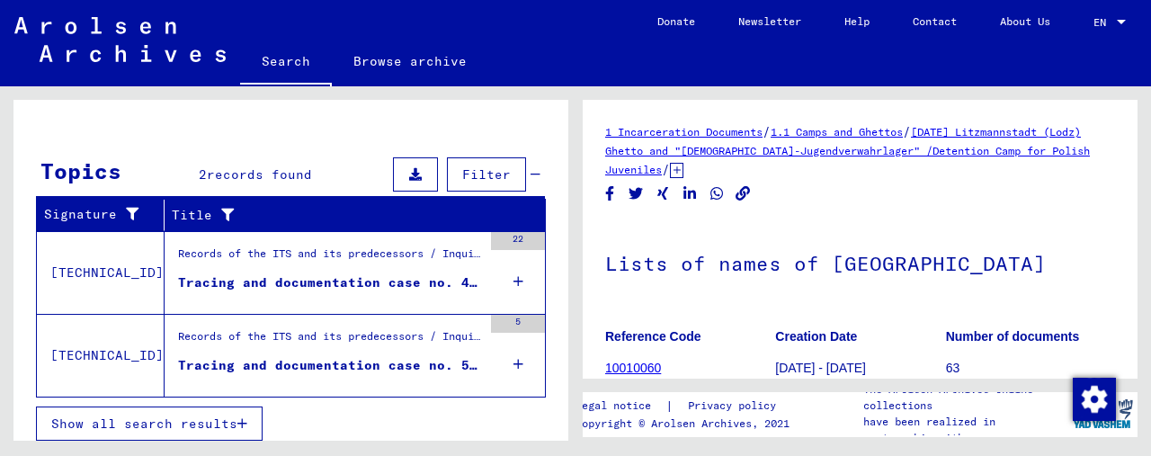
click at [304, 273] on div "Tracing and documentation case no. 413.531 for [PERSON_NAME] born [DEMOGRAPHIC_…" at bounding box center [330, 282] width 304 height 19
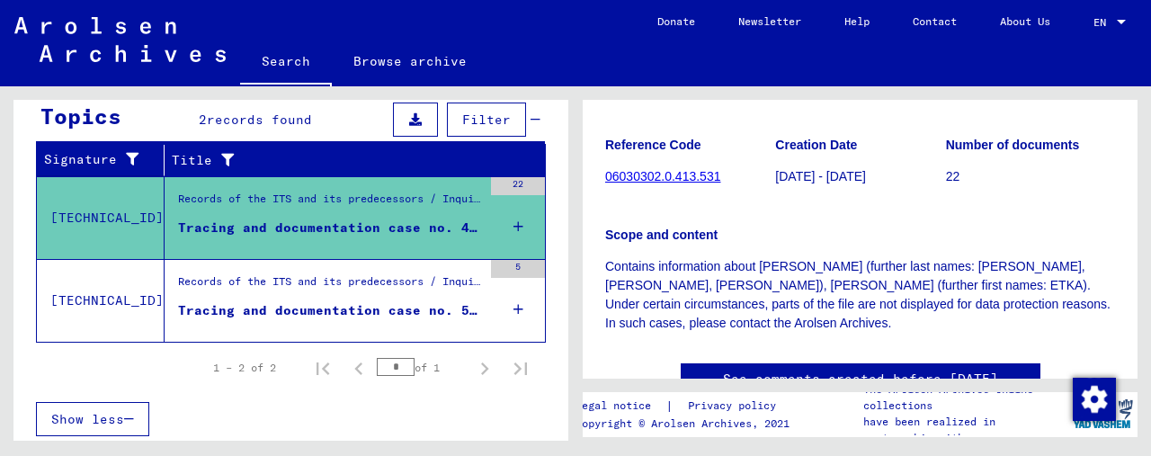
scroll to position [270, 0]
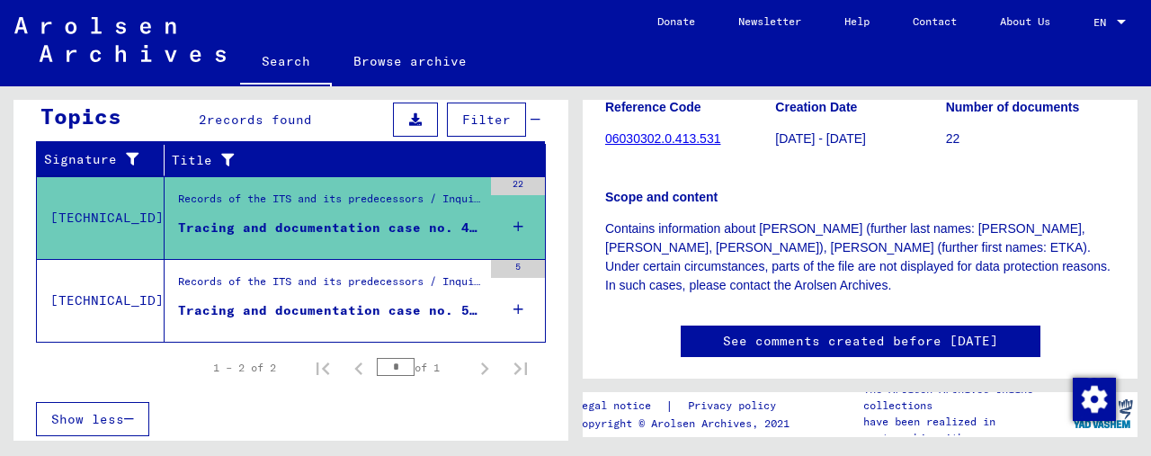
click at [305, 296] on figure "Records of the ITS and its predecessors / Inquiry processing / ITS case files a…" at bounding box center [330, 286] width 304 height 27
